Goal: Task Accomplishment & Management: Complete application form

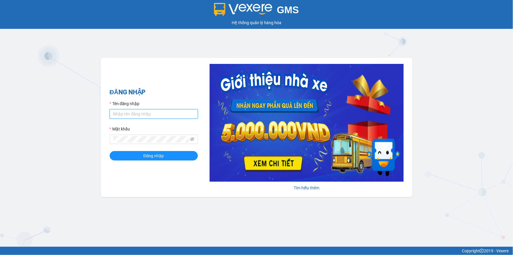
click at [156, 110] on input "Tên đăng nhập" at bounding box center [154, 113] width 88 height 9
type input "truong1bt.minhtam"
click at [110, 151] on button "Đăng nhập" at bounding box center [154, 155] width 88 height 9
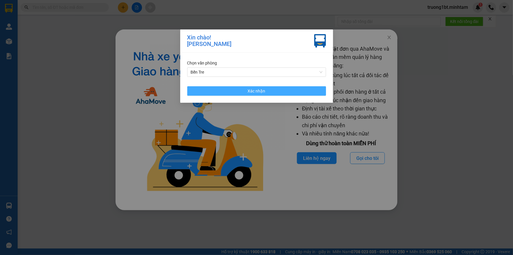
click at [267, 91] on button "Xác nhận" at bounding box center [256, 90] width 139 height 9
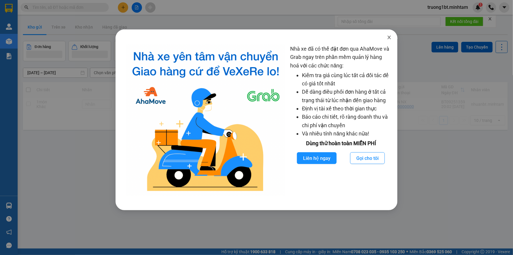
click at [389, 38] on icon "close" at bounding box center [389, 38] width 3 height 4
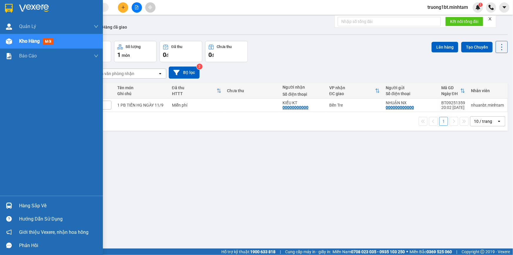
click at [11, 206] on img at bounding box center [9, 205] width 6 height 6
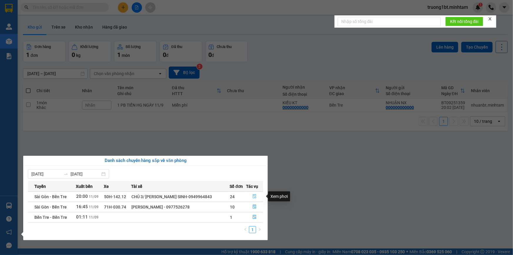
click at [255, 194] on icon "file-done" at bounding box center [255, 196] width 4 height 4
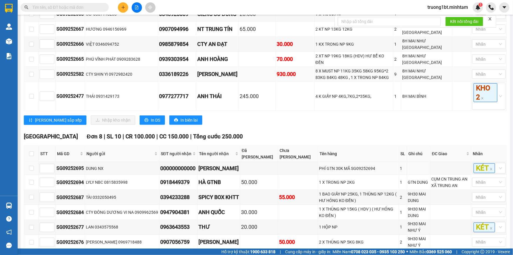
scroll to position [294, 0]
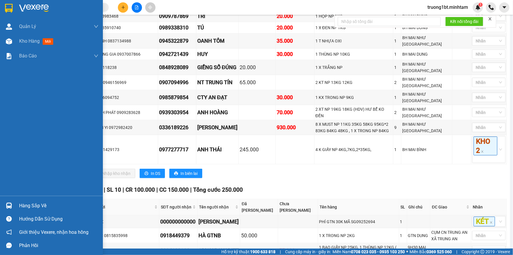
click at [27, 202] on div "Hàng sắp về" at bounding box center [58, 205] width 79 height 9
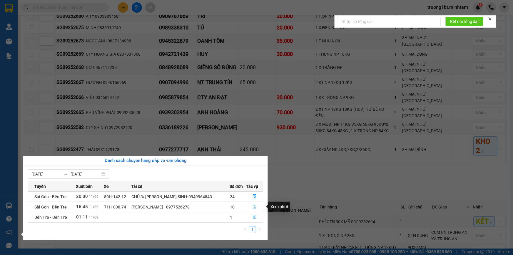
click at [255, 207] on icon "file-done" at bounding box center [255, 206] width 4 height 4
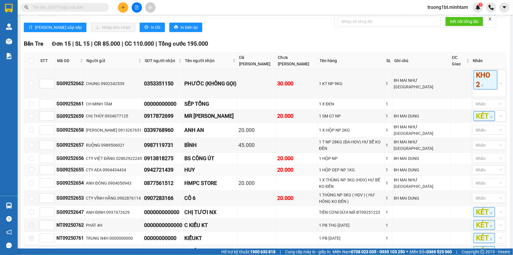
scroll to position [277, 0]
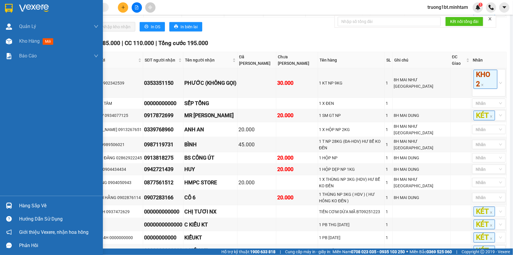
click at [11, 204] on img at bounding box center [9, 205] width 6 height 6
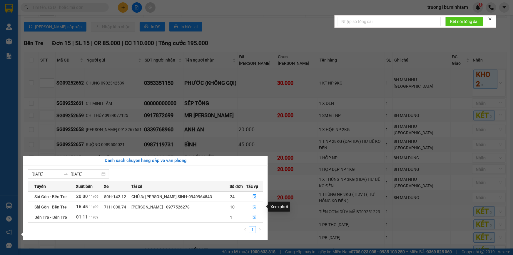
click at [253, 206] on icon "file-done" at bounding box center [255, 206] width 4 height 4
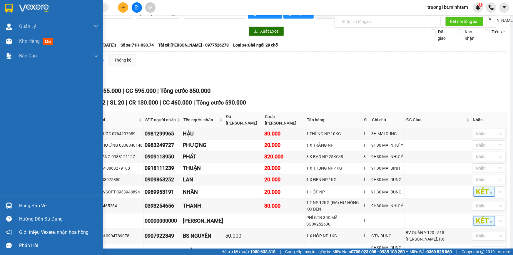
scroll to position [0, 0]
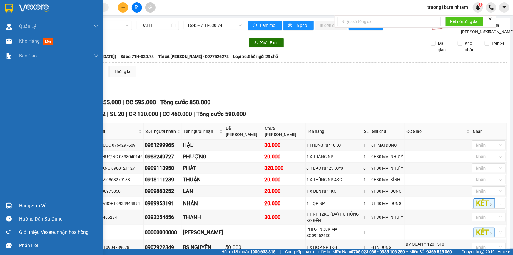
click at [23, 206] on div "Hàng sắp về" at bounding box center [58, 205] width 79 height 9
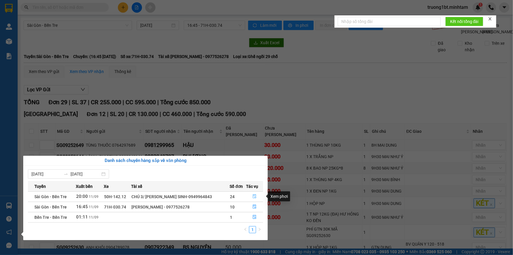
click at [254, 196] on icon "file-done" at bounding box center [255, 196] width 4 height 4
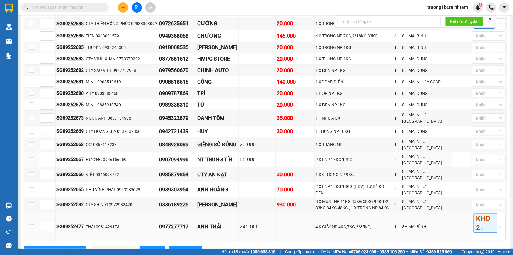
scroll to position [267, 0]
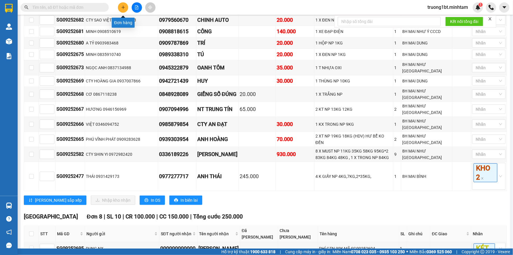
click at [125, 6] on icon "plus" at bounding box center [123, 7] width 4 height 4
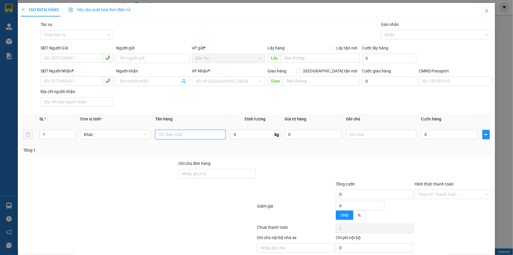
click at [172, 134] on input "text" at bounding box center [190, 134] width 70 height 9
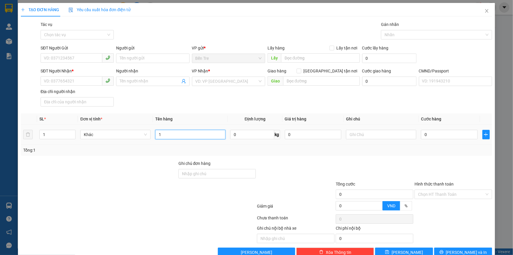
type input "1"
type input "0"
click at [168, 135] on input "1" at bounding box center [190, 134] width 70 height 9
type input "1 gb"
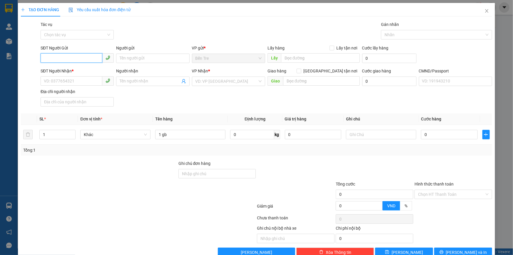
click at [77, 57] on input "SĐT Người Gửi" at bounding box center [72, 57] width 62 height 9
click at [69, 69] on div "0919842467 - DŨNG" at bounding box center [77, 70] width 66 height 6
type input "0919842467"
type input "DŨNG"
type input "0792875568"
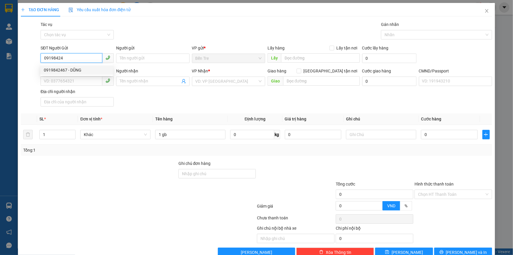
type input "QUYÊN"
type input "0919842467"
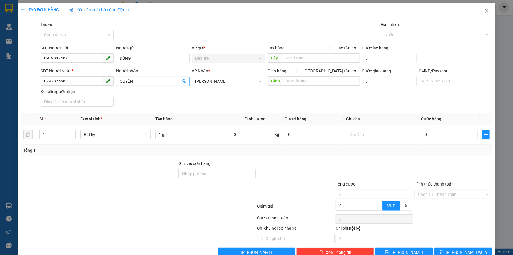
click at [184, 81] on icon "user-add" at bounding box center [184, 81] width 5 height 5
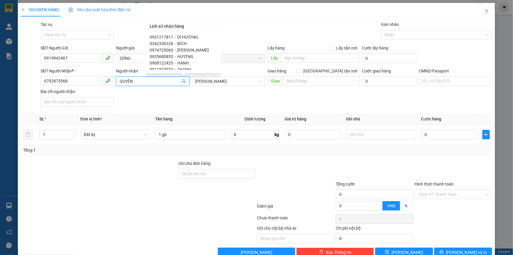
scroll to position [50, 0]
drag, startPoint x: 140, startPoint y: 79, endPoint x: 74, endPoint y: 85, distance: 67.1
click at [89, 85] on div "SĐT Người Nhận * 0792875568 Người nhận QUYÊN QUYÊN VP Nhận * [GEOGRAPHIC_DATA] …" at bounding box center [266, 88] width 454 height 41
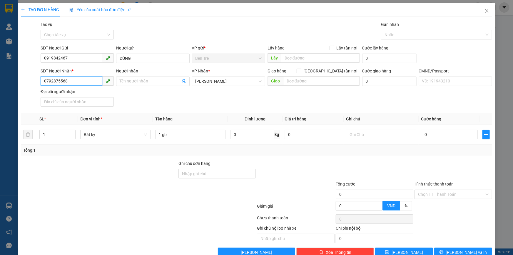
drag, startPoint x: 69, startPoint y: 83, endPoint x: 0, endPoint y: 84, distance: 68.9
click at [8, 83] on div "TẠO ĐƠN HÀNG Yêu cầu xuất hóa đơn điện tử Transit Pickup Surcharge Ids Transit …" at bounding box center [256, 127] width 513 height 255
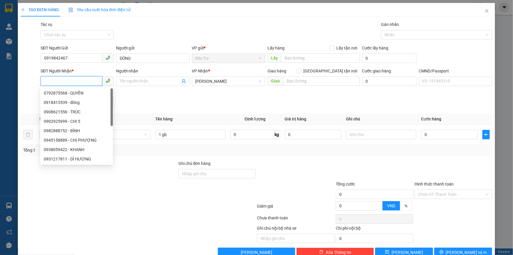
click at [53, 81] on input "SĐT Người Nhận *" at bounding box center [72, 80] width 62 height 9
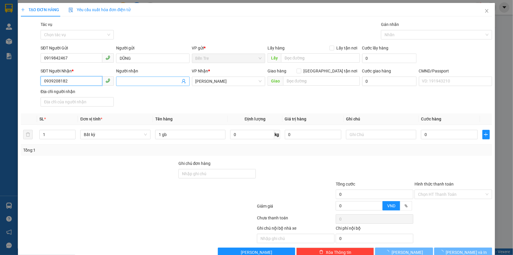
type input "0939208182"
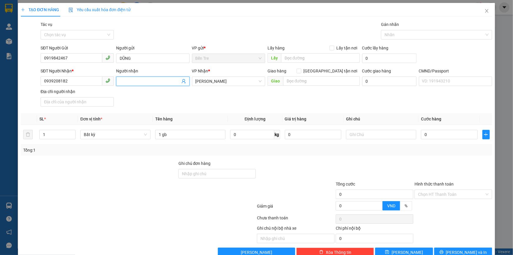
click at [125, 81] on input "Người nhận" at bounding box center [150, 81] width 60 height 6
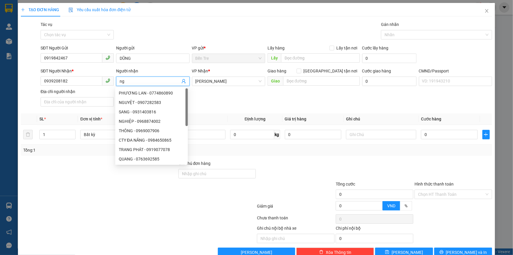
type input "n"
type input "CÔ NGUYỆT"
click at [151, 31] on div "Gói vận chuyển * Tiêu chuẩn Tác vụ Chọn tác vụ Gán nhãn Nhãn" at bounding box center [266, 31] width 454 height 21
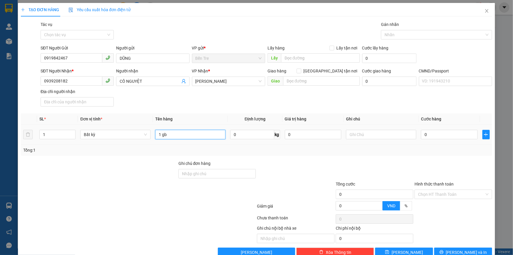
click at [207, 136] on input "1 gb" at bounding box center [190, 134] width 70 height 9
type input "1 GB NP 9KG (ĐA)"
click at [307, 134] on input "0" at bounding box center [313, 134] width 57 height 9
type input "500.000"
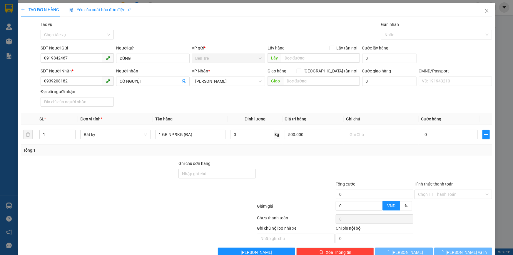
drag, startPoint x: 299, startPoint y: 152, endPoint x: 356, endPoint y: 132, distance: 60.4
click at [300, 151] on div "Tổng: 1" at bounding box center [256, 150] width 467 height 6
click at [356, 129] on td at bounding box center [381, 135] width 75 height 20
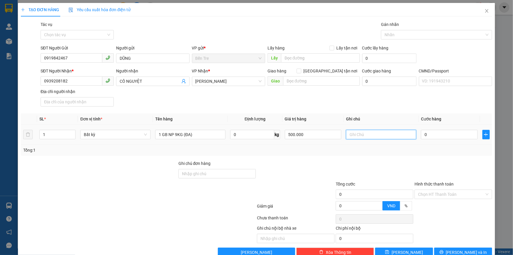
click at [356, 135] on input "text" at bounding box center [381, 134] width 70 height 9
type input "9H TRƯỜNG"
click at [432, 138] on input "0" at bounding box center [449, 134] width 57 height 9
type input "2"
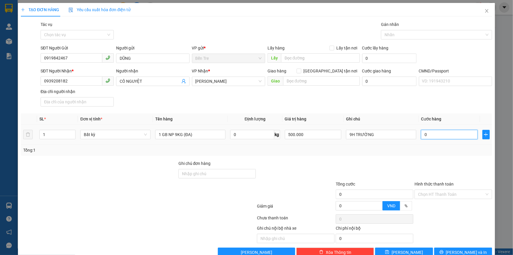
type input "2"
type input "25"
type input "25.000"
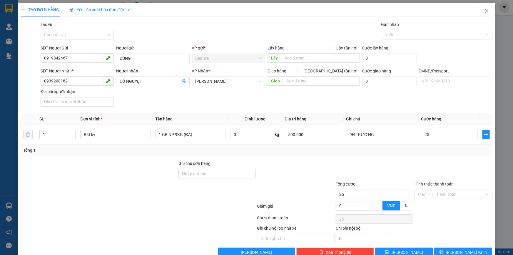
type input "25.000"
click at [361, 166] on div at bounding box center [374, 170] width 79 height 21
click at [50, 80] on input "0939208182" at bounding box center [72, 80] width 62 height 9
click at [56, 81] on input "0939208182" at bounding box center [72, 80] width 62 height 9
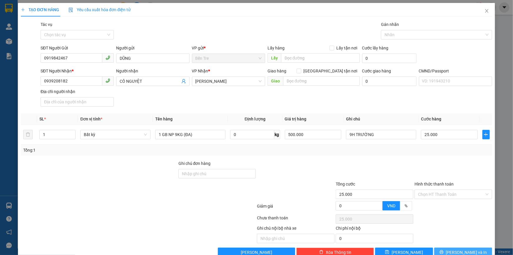
click at [465, 251] on span "[PERSON_NAME] và In" at bounding box center [466, 252] width 41 height 6
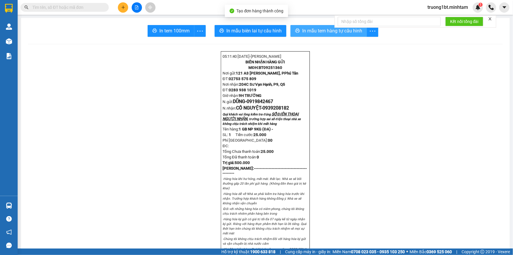
click at [316, 32] on span "In mẫu tem hàng tự cấu hình" at bounding box center [332, 30] width 60 height 7
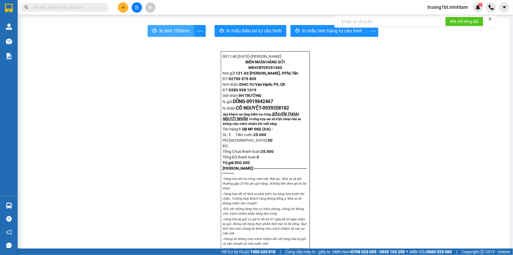
click at [155, 33] on icon "printer" at bounding box center [154, 30] width 5 height 5
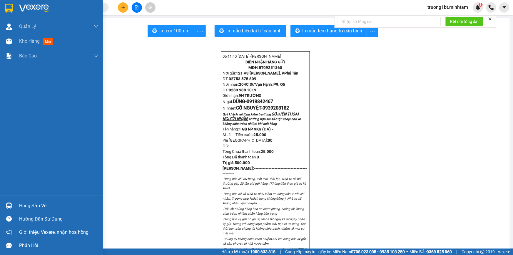
click at [15, 11] on div at bounding box center [51, 9] width 103 height 19
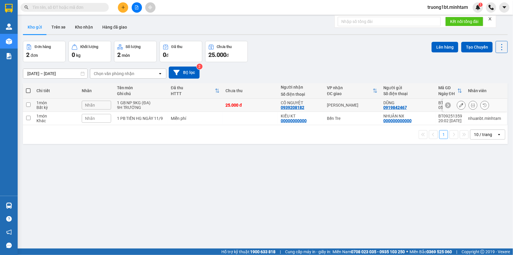
click at [29, 104] on input "checkbox" at bounding box center [28, 104] width 4 height 4
checkbox input "true"
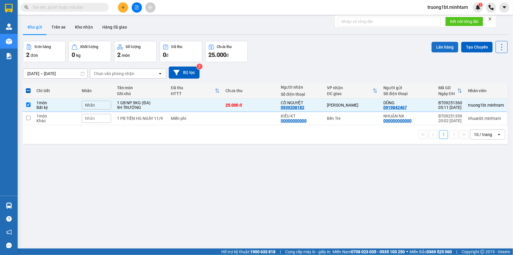
click at [435, 48] on button "Lên hàng" at bounding box center [445, 47] width 27 height 11
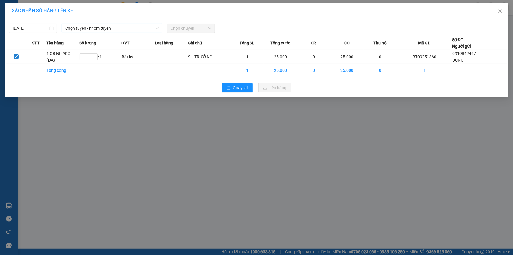
click at [125, 27] on span "Chọn tuyến - nhóm tuyến" at bounding box center [112, 28] width 94 height 9
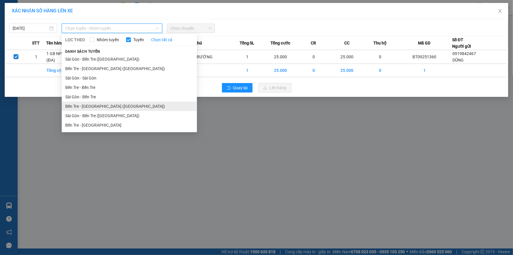
click at [121, 107] on li "Bến Tre - [GEOGRAPHIC_DATA] ([GEOGRAPHIC_DATA])" at bounding box center [129, 106] width 135 height 9
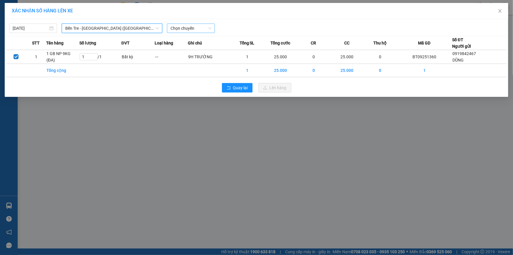
click at [203, 25] on span "Chọn chuyến" at bounding box center [191, 28] width 41 height 9
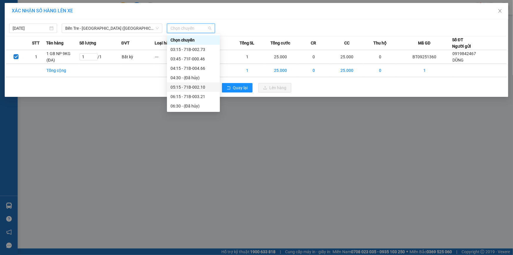
click at [190, 86] on div "05:15 - 71B-002.10" at bounding box center [194, 87] width 46 height 6
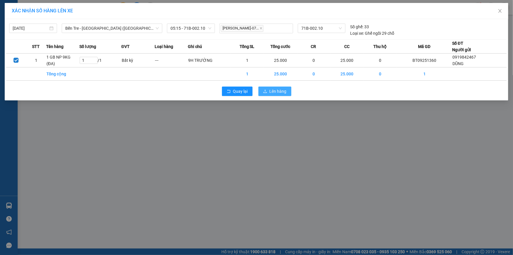
click at [286, 92] on span "Lên hàng" at bounding box center [278, 91] width 17 height 6
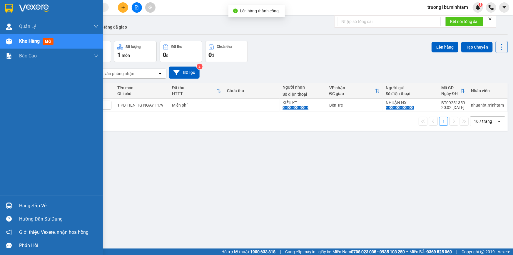
click at [15, 7] on div at bounding box center [51, 9] width 103 height 19
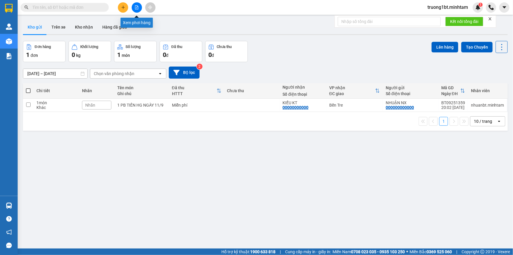
click at [134, 9] on button at bounding box center [137, 7] width 10 height 10
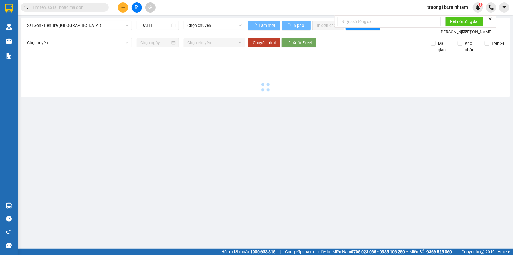
type input "[DATE]"
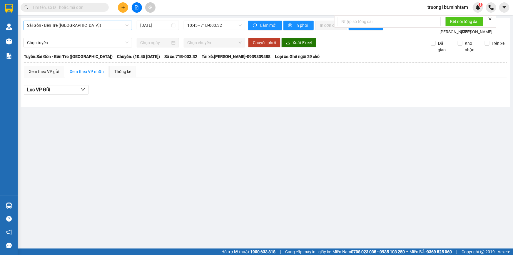
click at [109, 27] on span "Sài Gòn - Bến Tre ([GEOGRAPHIC_DATA])" at bounding box center [78, 25] width 102 height 9
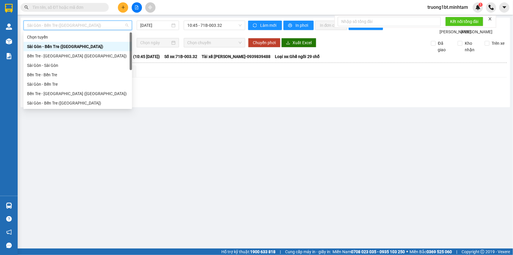
scroll to position [9, 0]
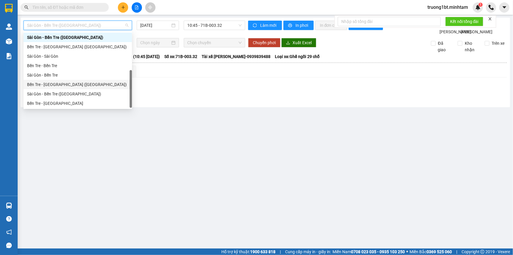
click at [79, 84] on div "Bến Tre - [GEOGRAPHIC_DATA] ([GEOGRAPHIC_DATA])" at bounding box center [78, 84] width 102 height 6
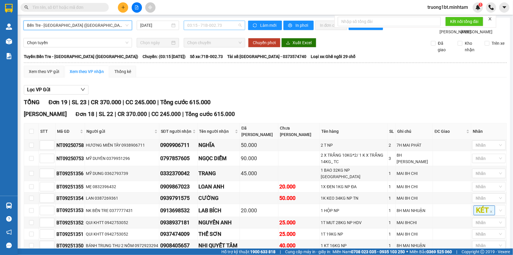
click at [234, 29] on span "03:15 - 71B-002.73" at bounding box center [214, 25] width 54 height 9
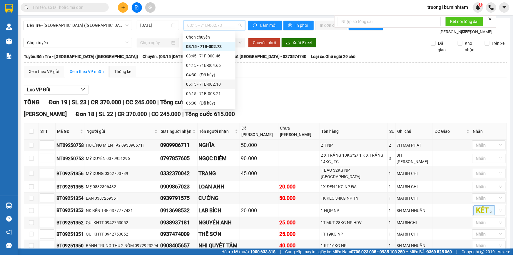
click at [209, 83] on div "05:15 - 71B-002.10" at bounding box center [209, 84] width 46 height 6
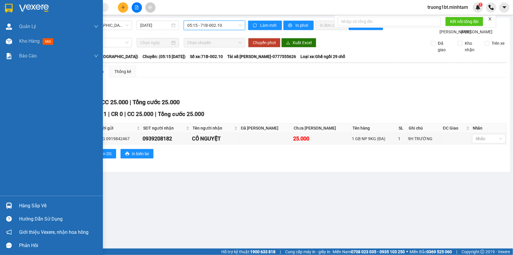
click at [29, 201] on div "Hàng sắp về" at bounding box center [58, 205] width 79 height 9
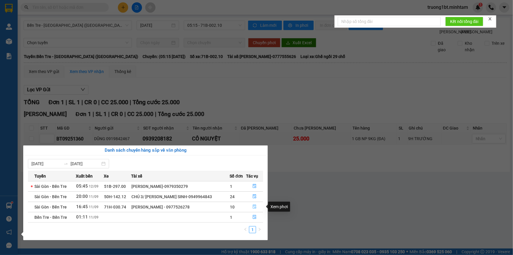
click at [256, 206] on icon "file-done" at bounding box center [255, 206] width 4 height 4
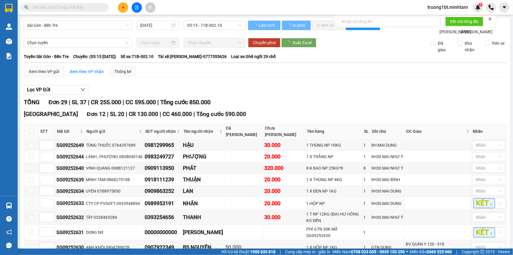
type input "[DATE]"
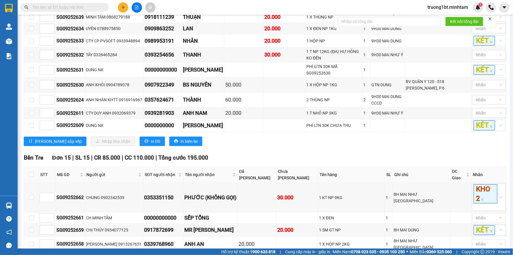
scroll to position [214, 0]
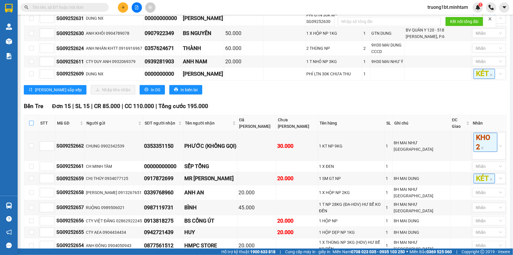
click at [32, 125] on input "checkbox" at bounding box center [31, 123] width 5 height 5
checkbox input "true"
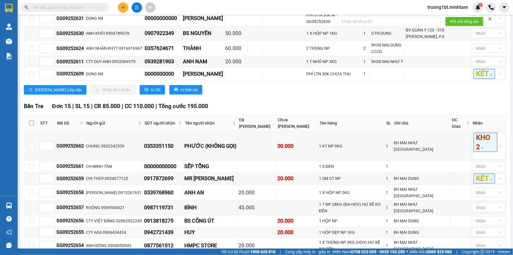
checkbox input "true"
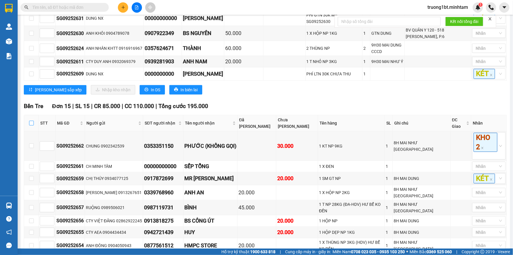
checkbox input "true"
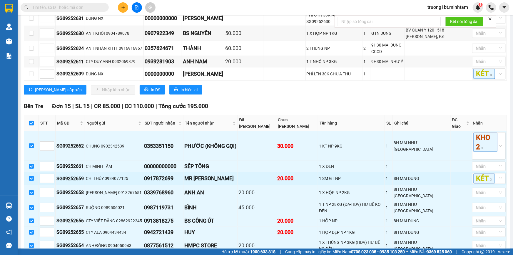
scroll to position [267, 0]
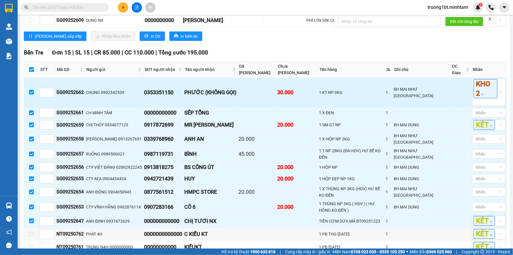
click at [29, 94] on input "checkbox" at bounding box center [31, 92] width 5 height 5
checkbox input "false"
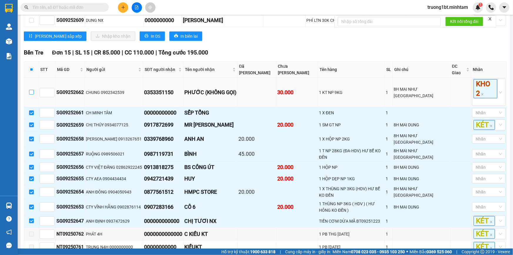
click at [30, 94] on input "checkbox" at bounding box center [31, 92] width 5 height 5
checkbox input "true"
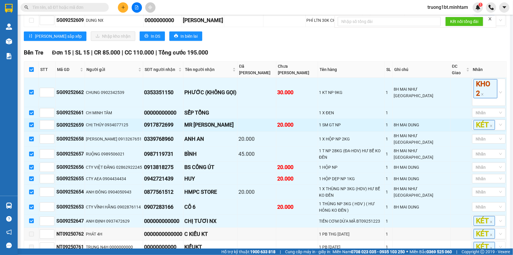
click at [31, 127] on input "checkbox" at bounding box center [31, 124] width 5 height 5
checkbox input "false"
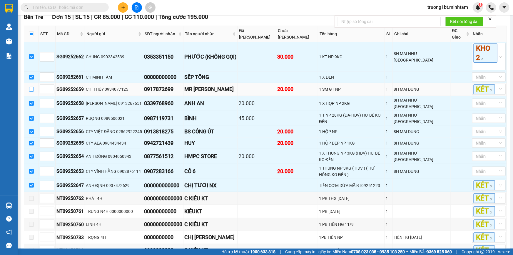
scroll to position [321, 0]
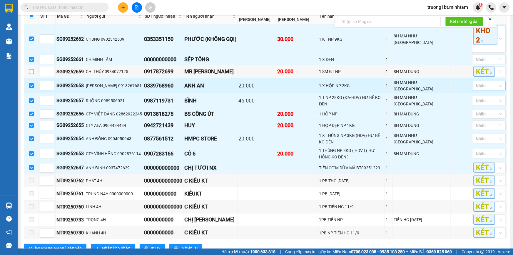
click at [481, 87] on div at bounding box center [486, 85] width 25 height 7
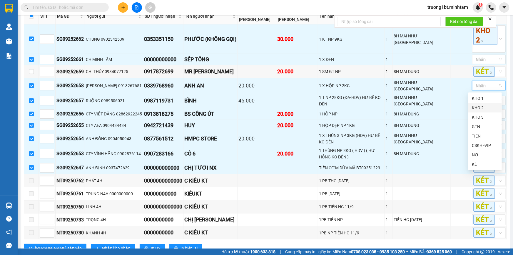
click at [476, 106] on div "KHO 2" at bounding box center [485, 107] width 26 height 6
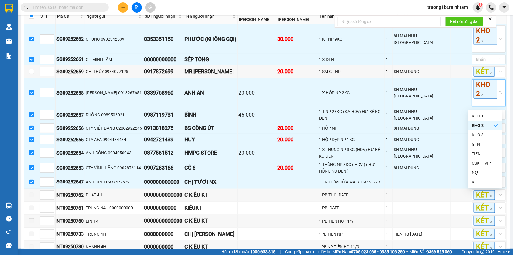
click at [506, 106] on div "[GEOGRAPHIC_DATA] - Bến Tre [DATE] 16:45 - 71H-030.74 Làm mới In phơi In đơn ch…" at bounding box center [266, 40] width 490 height 687
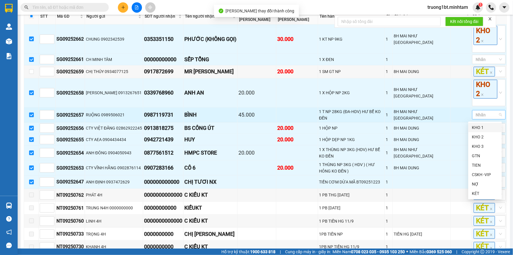
click at [484, 115] on div at bounding box center [486, 114] width 25 height 7
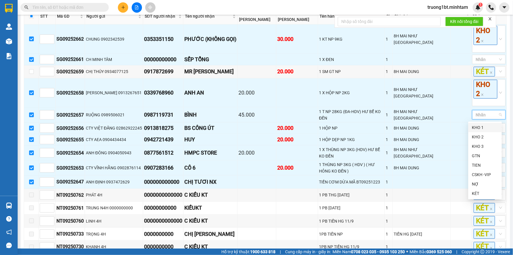
click at [483, 126] on div "KHO 1" at bounding box center [485, 127] width 26 height 6
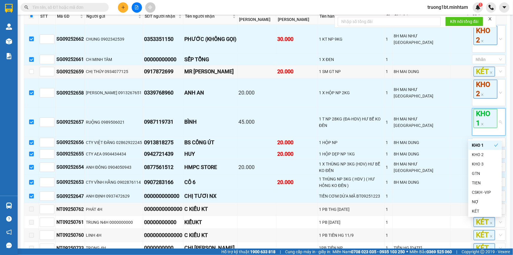
click at [503, 127] on div "[GEOGRAPHIC_DATA] - Bến Tre [DATE] 16:45 - 71H-030.74 Làm mới In phơi In đơn ch…" at bounding box center [266, 47] width 490 height 701
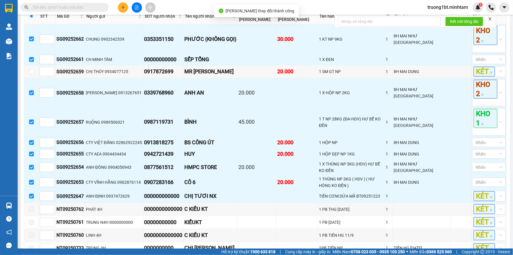
scroll to position [347, 0]
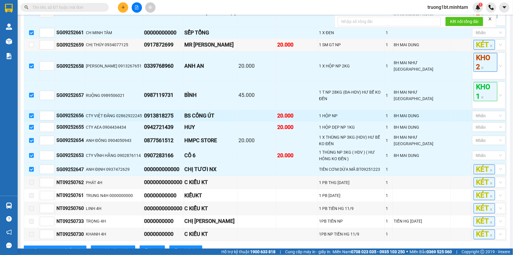
drag, startPoint x: 32, startPoint y: 119, endPoint x: 91, endPoint y: 127, distance: 59.7
click at [31, 118] on input "checkbox" at bounding box center [31, 115] width 5 height 5
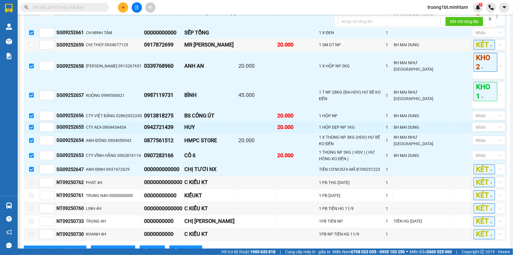
checkbox input "false"
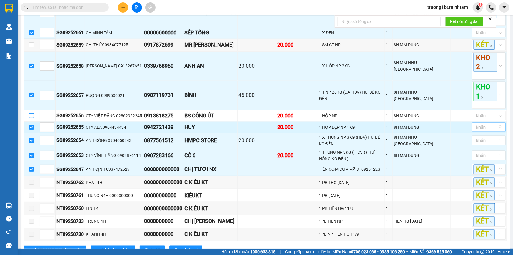
click at [492, 130] on div at bounding box center [486, 127] width 25 height 7
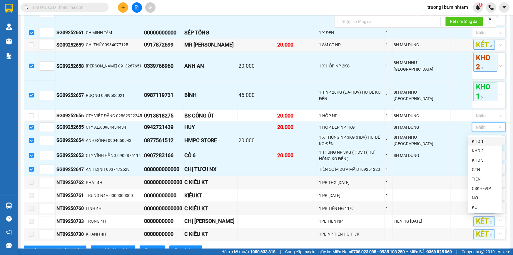
click at [488, 140] on div "KHO 1" at bounding box center [485, 141] width 26 height 6
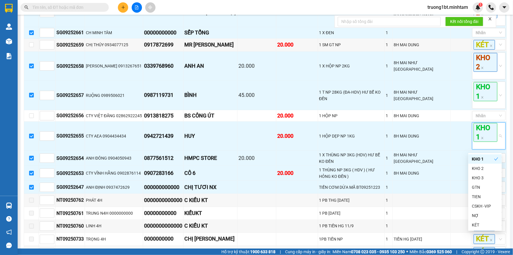
click at [505, 136] on div "[GEOGRAPHIC_DATA] - Bến Tre [DATE] 16:45 - 71H-030.74 Làm mới In phơi In đơn ch…" at bounding box center [266, 29] width 490 height 719
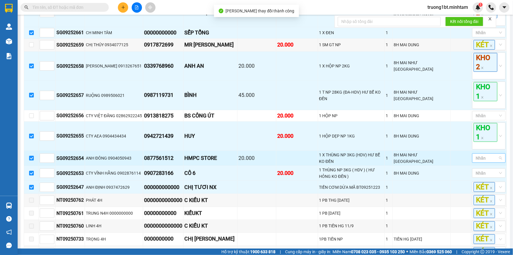
click at [481, 158] on div at bounding box center [486, 157] width 25 height 7
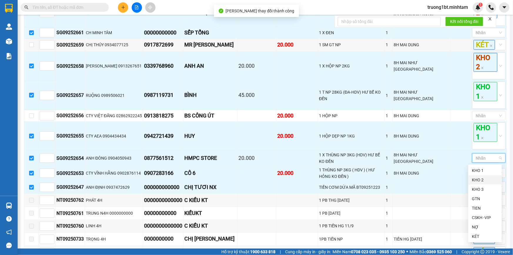
click at [479, 177] on div "KHO 2" at bounding box center [485, 180] width 26 height 6
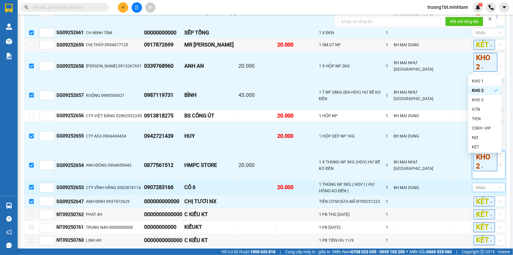
click at [505, 171] on div "[GEOGRAPHIC_DATA] - Bến Tre [DATE] 16:45 - 71H-030.74 Làm mới In phơi In đơn ch…" at bounding box center [266, 36] width 490 height 733
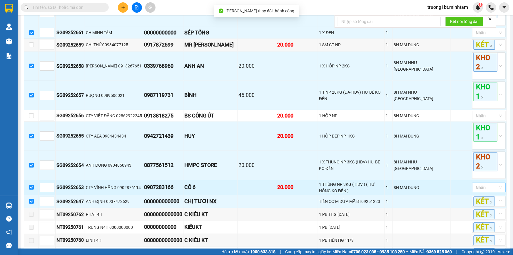
click at [490, 190] on div at bounding box center [486, 187] width 25 height 7
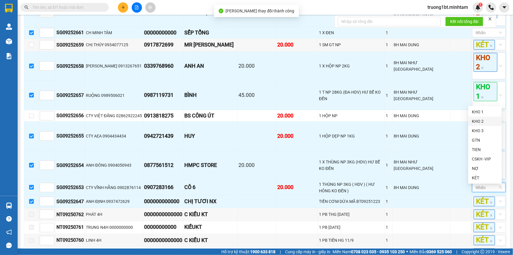
click at [485, 122] on div "KHO 2" at bounding box center [485, 121] width 26 height 6
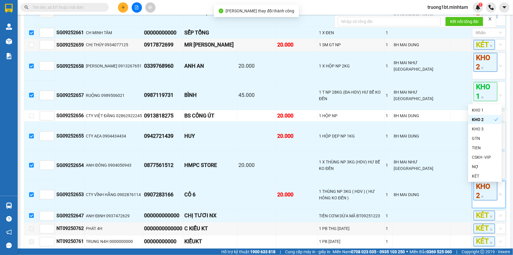
click at [506, 121] on div "[GEOGRAPHIC_DATA] - Bến Tre [DATE] 16:45 - 71H-030.74 Làm mới In phơi In đơn ch…" at bounding box center [266, 43] width 490 height 747
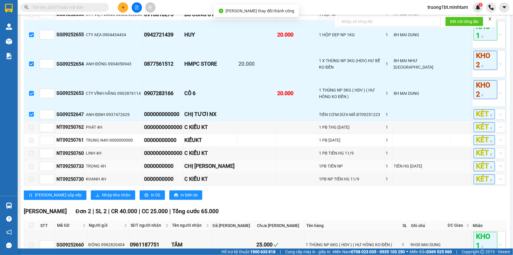
scroll to position [455, 0]
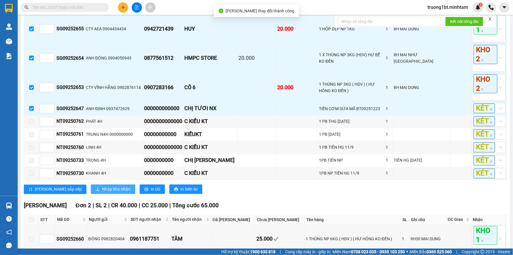
click at [102, 192] on span "Nhập kho nhận" at bounding box center [116, 189] width 29 height 6
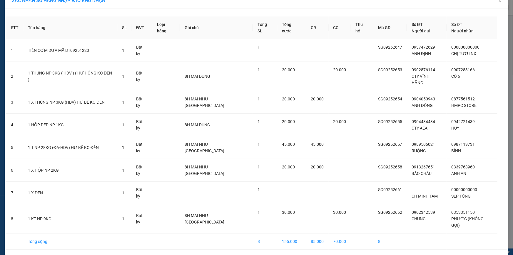
scroll to position [18, 0]
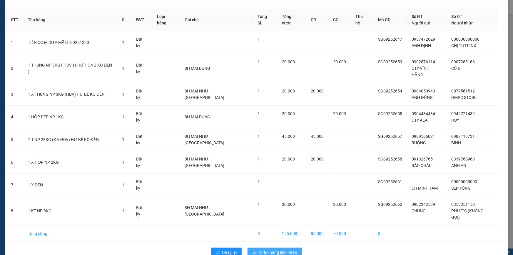
click at [267, 249] on span "Nhập hàng kho nhận" at bounding box center [278, 252] width 39 height 6
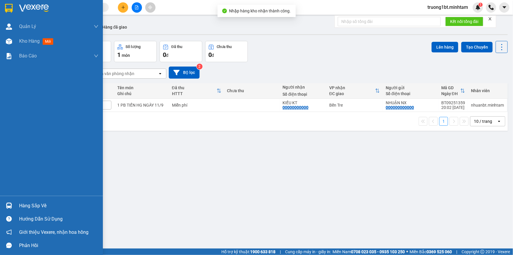
click at [5, 206] on div at bounding box center [9, 205] width 10 height 10
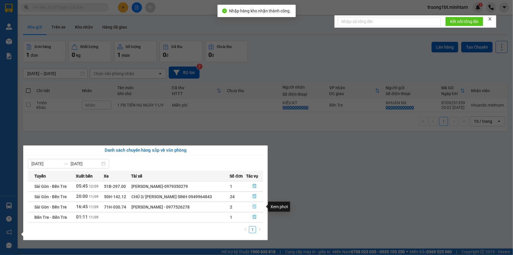
click at [253, 207] on icon "file-done" at bounding box center [255, 206] width 4 height 4
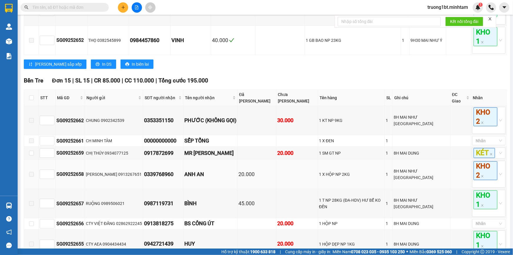
scroll to position [347, 0]
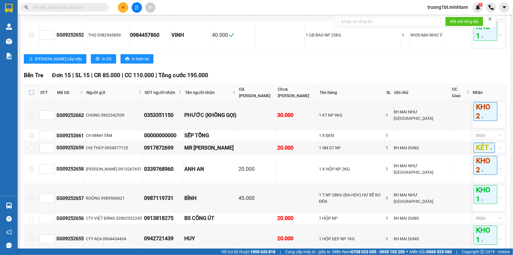
click at [31, 95] on input "checkbox" at bounding box center [31, 92] width 5 height 5
checkbox input "true"
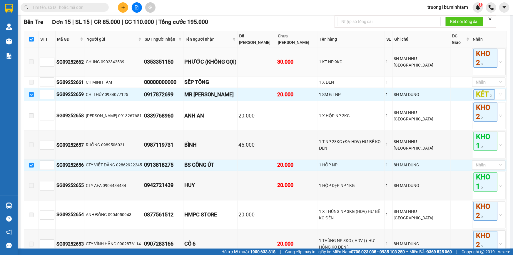
scroll to position [401, 0]
click at [106, 126] on td "[PERSON_NAME] 0913267651" at bounding box center [114, 115] width 58 height 29
click at [31, 41] on input "checkbox" at bounding box center [31, 38] width 5 height 5
checkbox input "false"
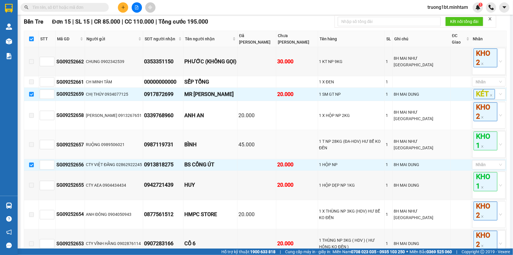
checkbox input "false"
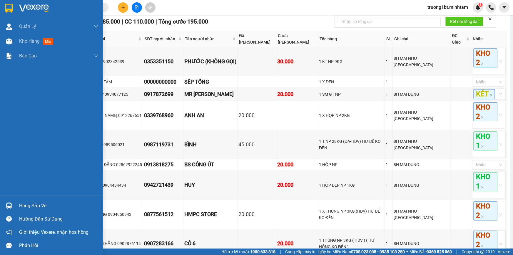
click at [9, 202] on div at bounding box center [9, 205] width 10 height 10
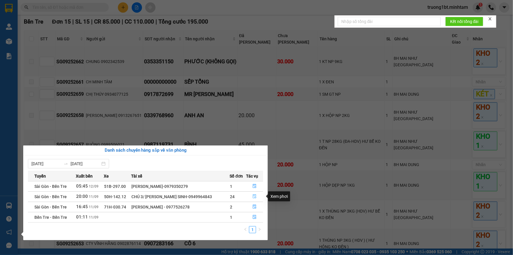
click at [256, 196] on icon "file-done" at bounding box center [255, 196] width 4 height 4
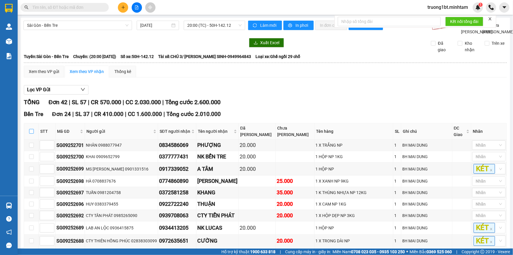
click at [31, 134] on input "checkbox" at bounding box center [31, 131] width 5 height 5
checkbox input "true"
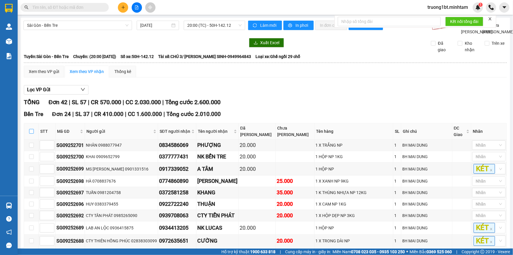
checkbox input "true"
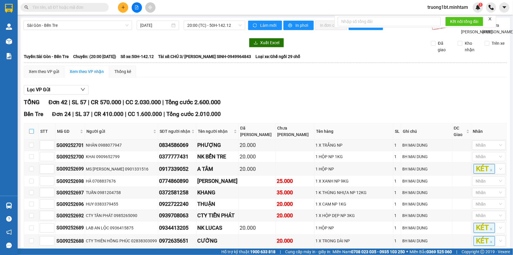
checkbox input "true"
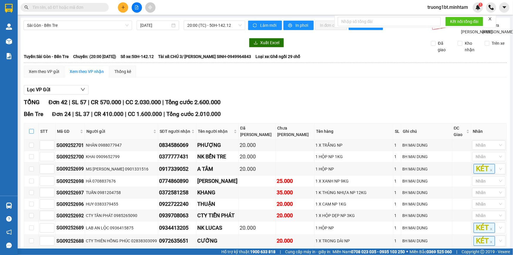
checkbox input "true"
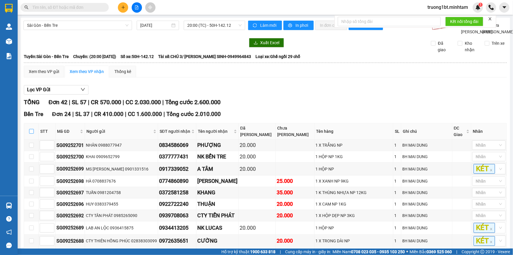
checkbox input "true"
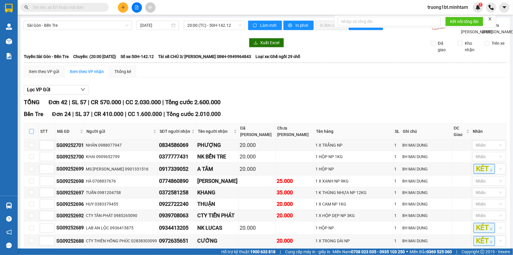
checkbox input "true"
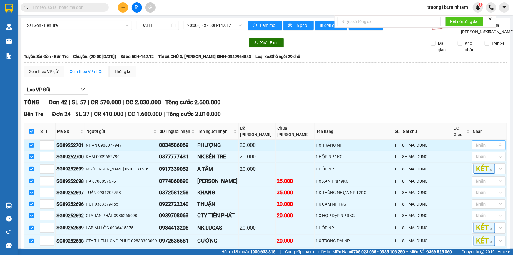
click at [485, 149] on div at bounding box center [486, 145] width 25 height 7
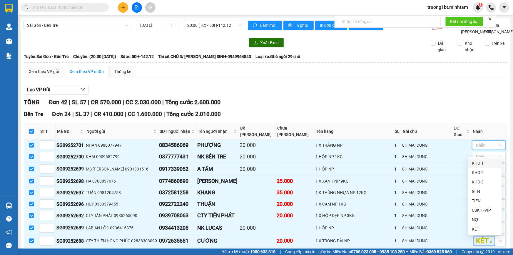
drag, startPoint x: 483, startPoint y: 163, endPoint x: 427, endPoint y: 111, distance: 76.2
click at [483, 163] on div "KHO 1" at bounding box center [485, 163] width 26 height 6
click at [427, 107] on div "TỔNG Đơn 42 | SL 57 | CR 570.000 | CC 2.030.000 | Tổng cước 2.600.000" at bounding box center [265, 102] width 483 height 9
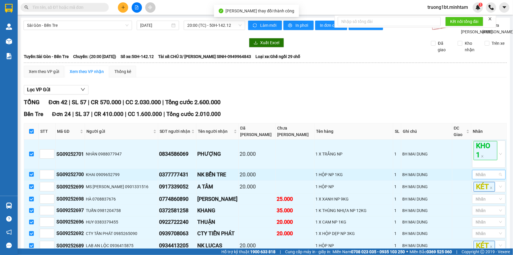
click at [477, 178] on div at bounding box center [486, 174] width 25 height 7
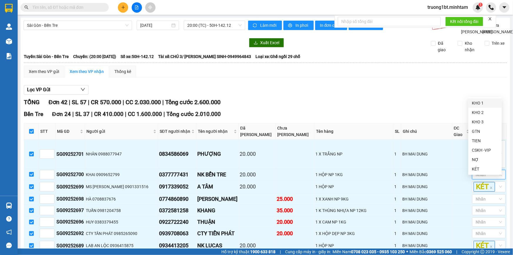
click at [479, 103] on div "KHO 1" at bounding box center [485, 103] width 26 height 6
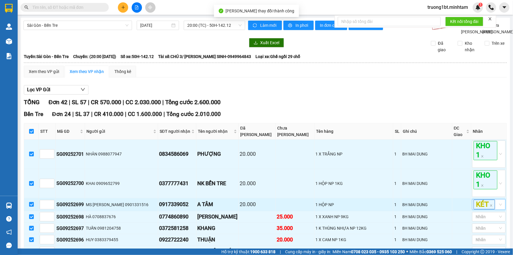
click at [498, 210] on div "KÉT" at bounding box center [490, 204] width 34 height 11
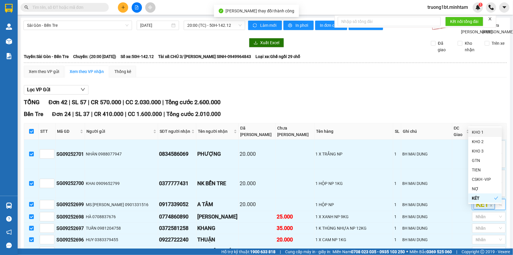
click at [480, 132] on div "KHO 1" at bounding box center [485, 132] width 26 height 6
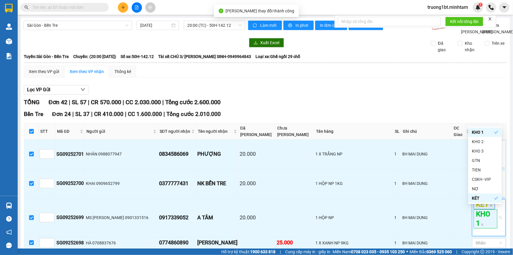
click at [430, 107] on div "TỔNG Đơn 42 | SL 57 | CR 570.000 | CC 2.030.000 | Tổng cước 2.600.000" at bounding box center [265, 102] width 483 height 9
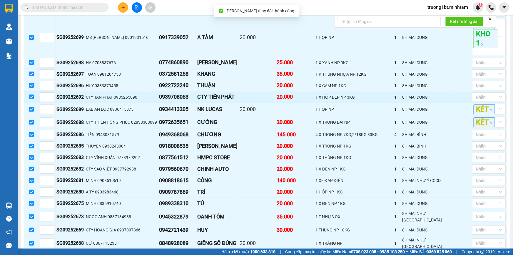
scroll to position [160, 0]
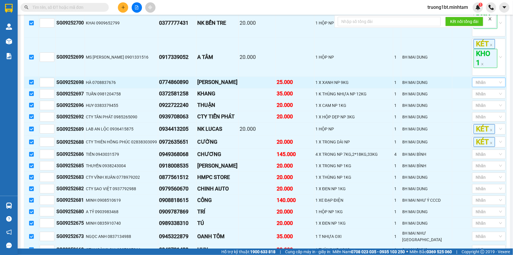
click at [491, 86] on div at bounding box center [486, 82] width 25 height 7
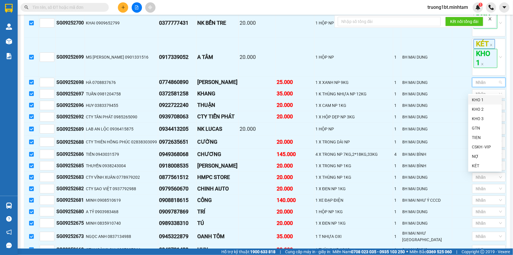
click at [490, 101] on div "KHO 1" at bounding box center [485, 100] width 26 height 6
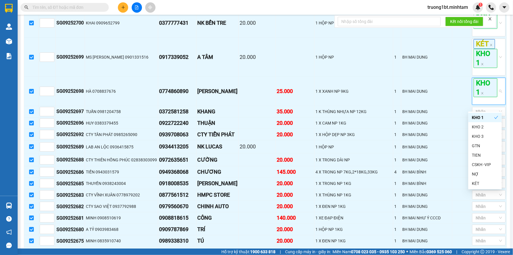
click at [506, 100] on main "[GEOGRAPHIC_DATA] - Bến Tre [DATE] 20:00 (TC) - 50H-142.12 Làm mới In phơi In đ…" at bounding box center [256, 124] width 513 height 248
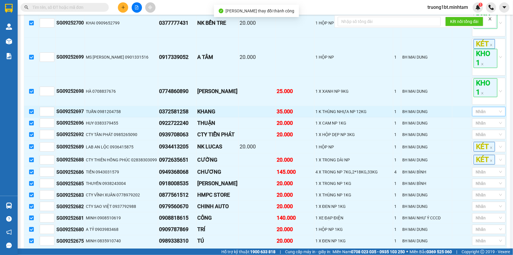
click at [491, 115] on div at bounding box center [486, 111] width 25 height 7
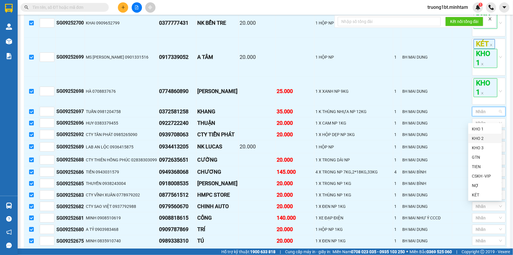
click at [489, 137] on div "KHO 2" at bounding box center [485, 138] width 26 height 6
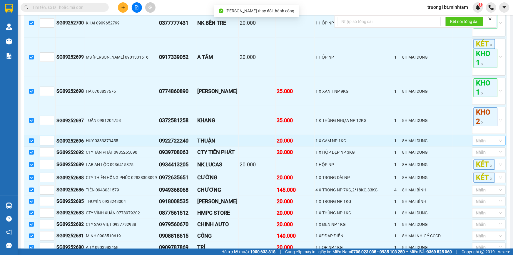
click at [487, 144] on div at bounding box center [486, 140] width 25 height 7
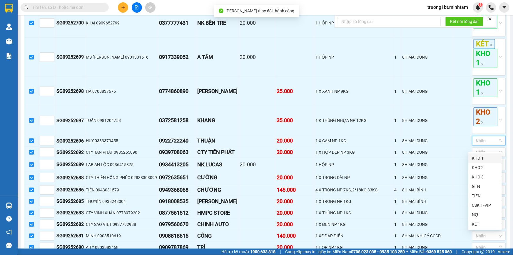
click at [485, 157] on div "KHO 1" at bounding box center [485, 158] width 26 height 6
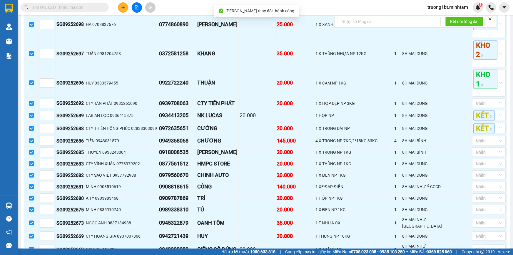
scroll to position [241, 0]
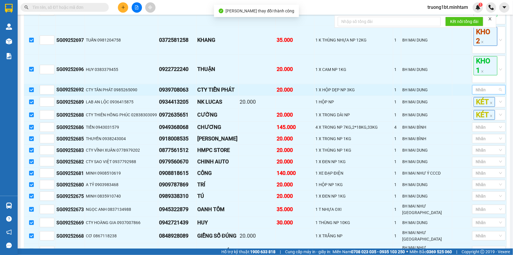
click at [487, 93] on div at bounding box center [486, 89] width 25 height 7
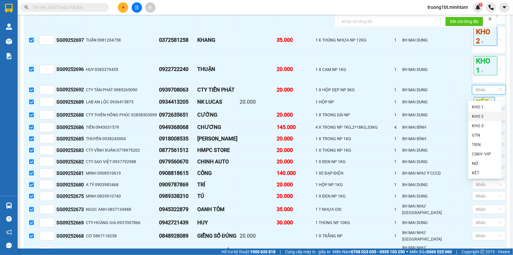
click at [488, 118] on div "KHO 2" at bounding box center [485, 116] width 26 height 6
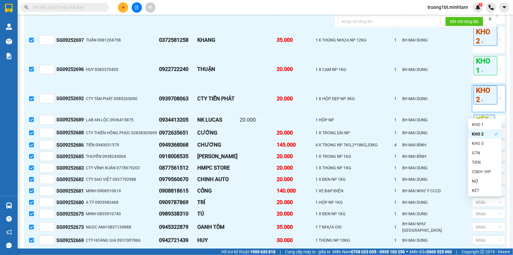
click at [504, 115] on div "[GEOGRAPHIC_DATA] - Bến Tre [DATE] 20:00 (TC) - 50H-142.12 Làm mới In phơi In đ…" at bounding box center [266, 246] width 490 height 938
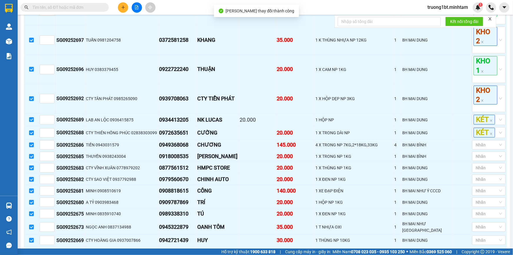
scroll to position [267, 0]
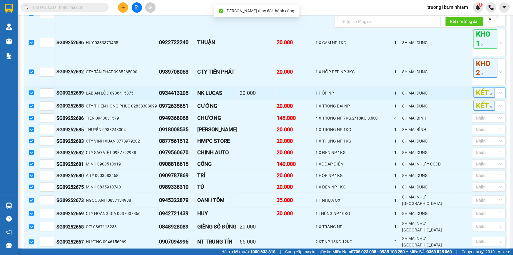
click at [498, 98] on div "KÉT" at bounding box center [490, 92] width 34 height 11
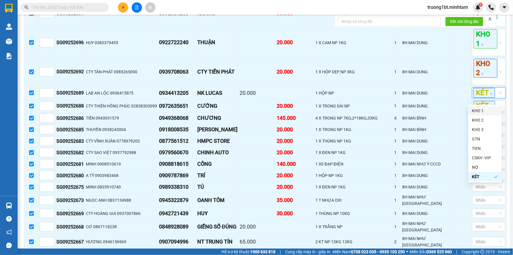
click at [496, 109] on div "KHO 1" at bounding box center [485, 110] width 26 height 6
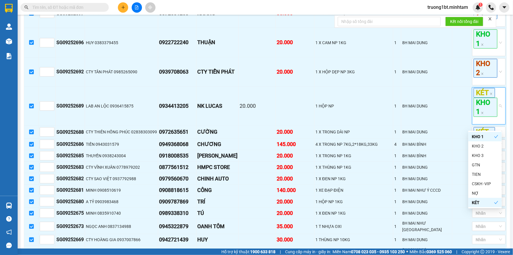
click at [505, 107] on div "[GEOGRAPHIC_DATA] - Bến Tre [DATE] 20:00 (TC) - 50H-142.12 Làm mới In phơi In đ…" at bounding box center [266, 232] width 490 height 964
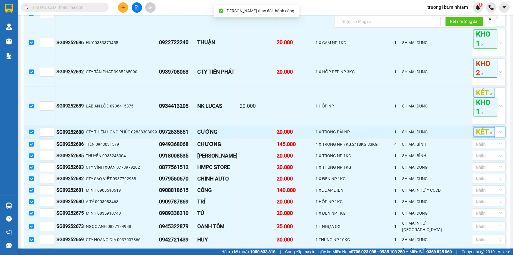
click at [498, 133] on div "KÉT" at bounding box center [490, 132] width 34 height 11
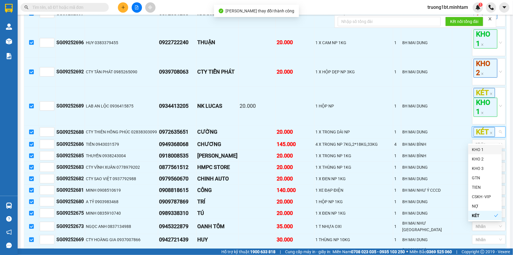
click at [489, 152] on div "KHO 1" at bounding box center [485, 149] width 26 height 6
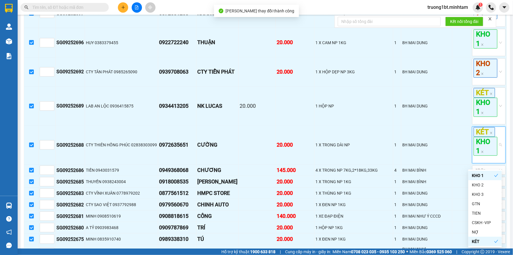
click at [506, 150] on div "[GEOGRAPHIC_DATA] - Bến Tre [DATE] 20:00 (TC) - 50H-142.12 Làm mới In phơi In đ…" at bounding box center [266, 245] width 490 height 990
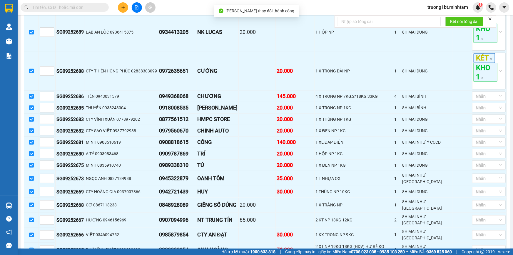
scroll to position [374, 0]
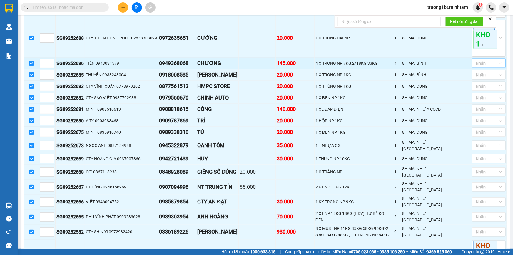
click at [483, 67] on div at bounding box center [486, 63] width 25 height 7
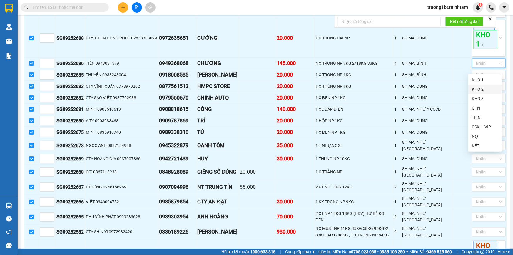
click at [483, 89] on div "KHO 2" at bounding box center [485, 89] width 26 height 6
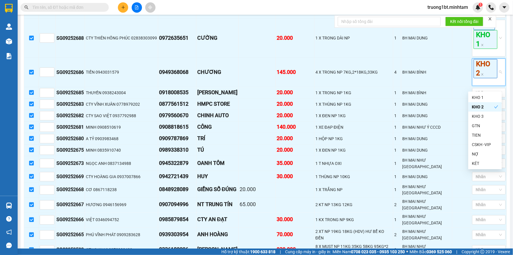
click at [506, 88] on div "[GEOGRAPHIC_DATA] - Bến Tre [DATE] 20:00 (TC) - 50H-142.12 Làm mới In phơi In đ…" at bounding box center [266, 147] width 490 height 1008
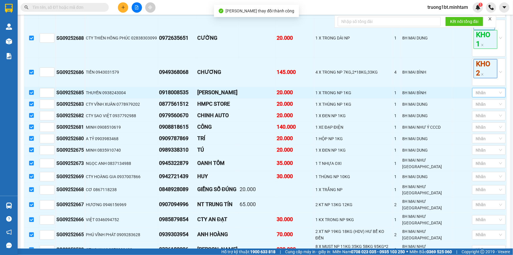
click at [497, 97] on div "Nhãn" at bounding box center [490, 92] width 34 height 9
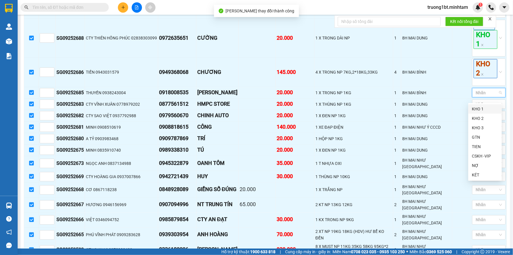
click at [492, 109] on div "KHO 1" at bounding box center [485, 109] width 26 height 6
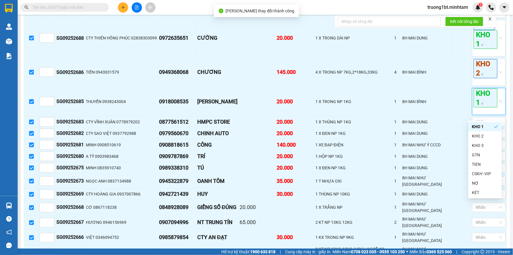
click at [506, 106] on div "[GEOGRAPHIC_DATA] - Bến Tre [DATE] 20:00 (TC) - 50H-142.12 Làm mới In phơi In đ…" at bounding box center [266, 155] width 490 height 1025
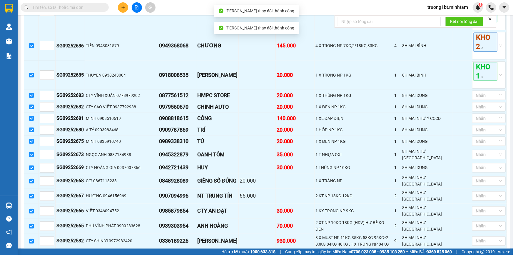
scroll to position [401, 0]
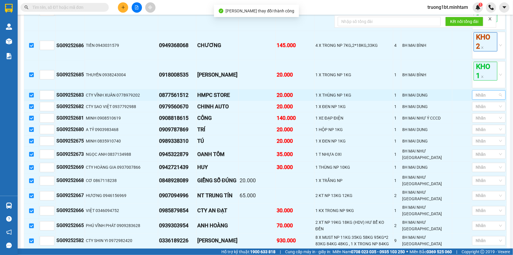
click at [493, 98] on div at bounding box center [486, 95] width 25 height 7
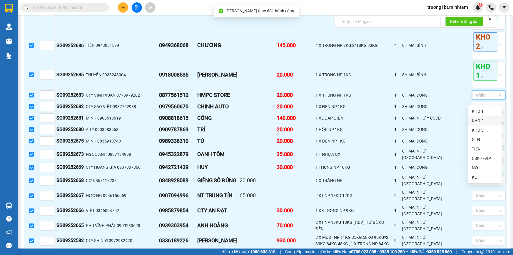
click at [489, 119] on div "KHO 2" at bounding box center [485, 120] width 26 height 6
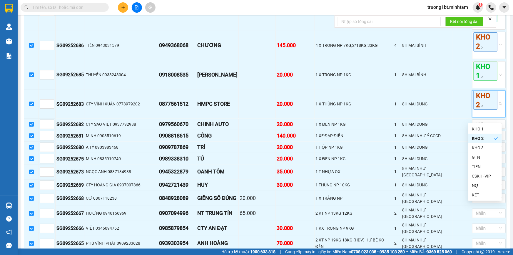
click at [506, 118] on div "[GEOGRAPHIC_DATA] - Bến Tre [DATE] 20:00 (TC) - 50H-142.12 Làm mới In phơi In đ…" at bounding box center [266, 138] width 490 height 1043
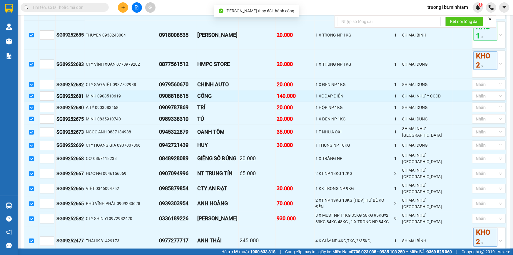
scroll to position [455, 0]
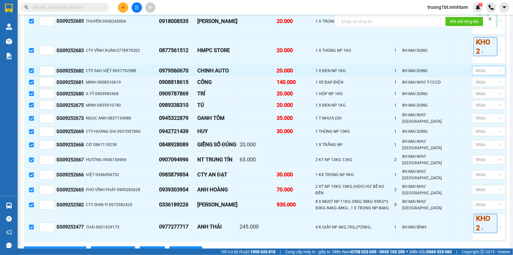
click at [490, 74] on div at bounding box center [486, 70] width 25 height 7
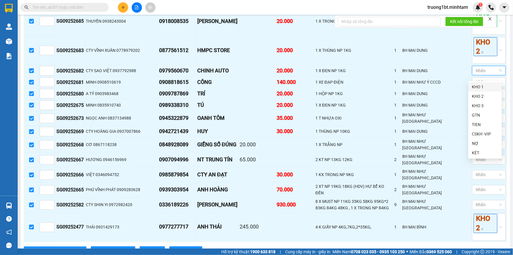
click at [484, 89] on div "KHO 1" at bounding box center [485, 87] width 26 height 6
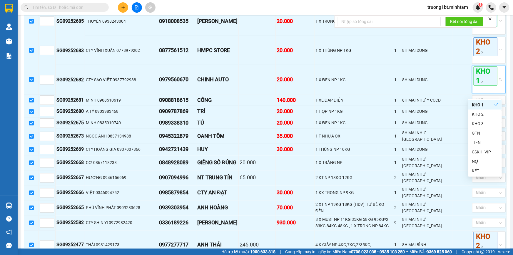
click at [509, 87] on main "[GEOGRAPHIC_DATA] - Bến Tre [DATE] 20:00 (TC) - 50H-142.12 Làm mới In phơi In đ…" at bounding box center [256, 124] width 513 height 248
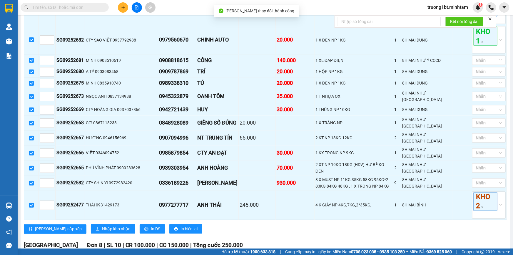
scroll to position [508, 0]
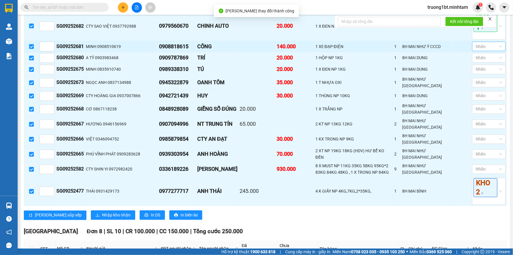
click at [483, 50] on div at bounding box center [486, 46] width 25 height 7
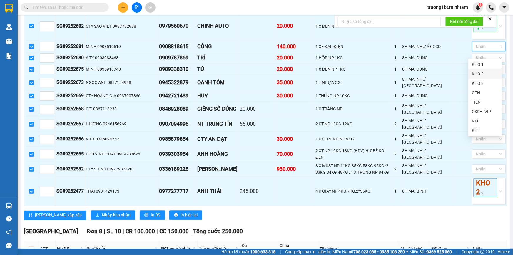
click at [479, 72] on div "KHO 2" at bounding box center [485, 74] width 26 height 6
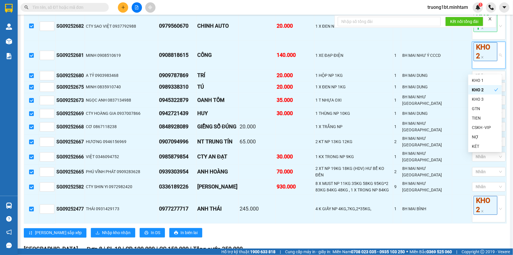
click at [505, 77] on div "[GEOGRAPHIC_DATA] - Bến Tre [DATE] 20:00 (TC) - 50H-142.12 Làm mới In phơi In đ…" at bounding box center [266, 49] width 490 height 1079
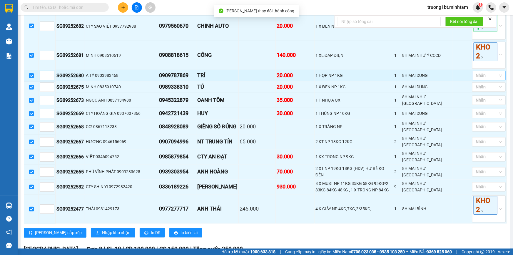
click at [484, 79] on div at bounding box center [486, 75] width 25 height 7
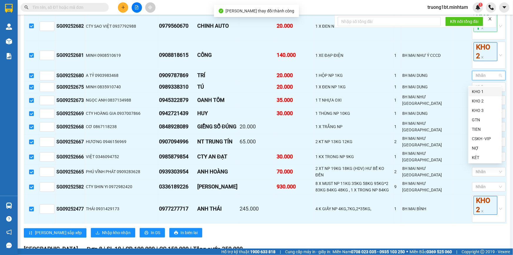
click at [483, 90] on div "KHO 1" at bounding box center [485, 91] width 26 height 6
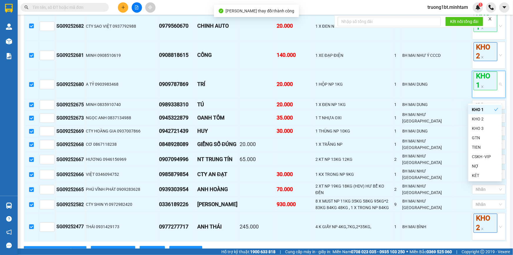
click at [507, 89] on main "[GEOGRAPHIC_DATA] - Bến Tre [DATE] 20:00 (TC) - 50H-142.12 Làm mới In phơi In đ…" at bounding box center [256, 124] width 513 height 248
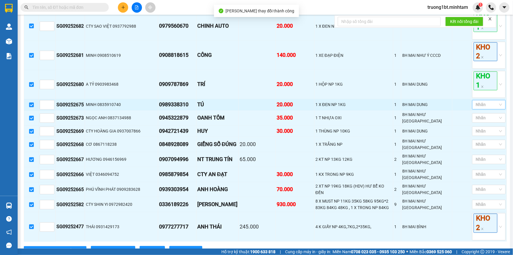
click at [496, 109] on div "Nhãn" at bounding box center [490, 104] width 34 height 9
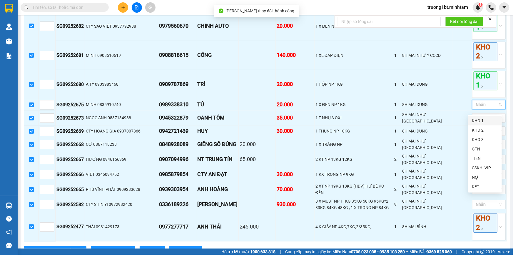
click at [493, 120] on div "KHO 1" at bounding box center [485, 120] width 26 height 6
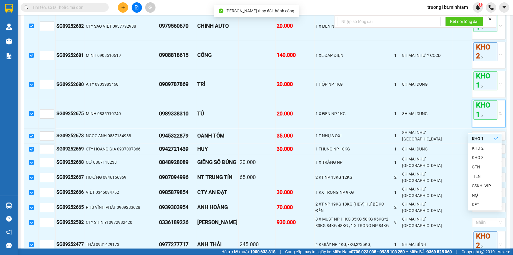
click at [505, 121] on div "[GEOGRAPHIC_DATA] - Bến Tre [DATE] 20:00 (TC) - 50H-142.12 Làm mới In phơi In đ…" at bounding box center [266, 67] width 490 height 1114
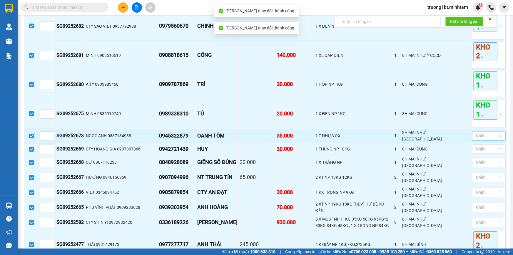
click at [493, 139] on div at bounding box center [486, 135] width 25 height 7
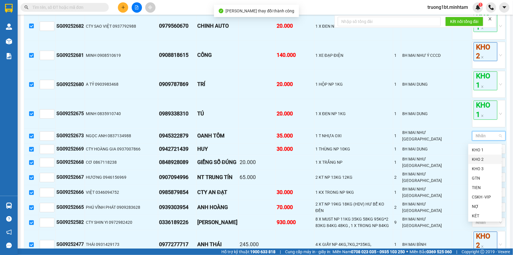
click at [491, 158] on div "KHO 2" at bounding box center [485, 159] width 26 height 6
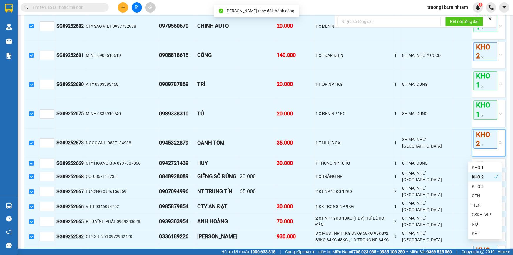
click at [504, 152] on div "[GEOGRAPHIC_DATA] - Bến Tre [DATE] 20:00 (TC) - 50H-142.12 Làm mới In phơi In đ…" at bounding box center [266, 74] width 490 height 1129
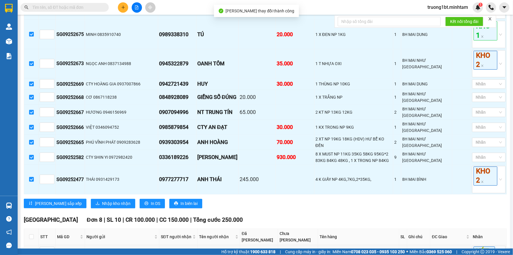
scroll to position [588, 0]
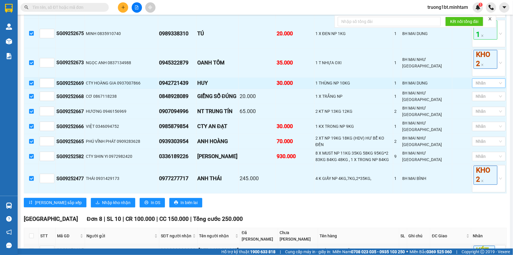
click at [487, 87] on div at bounding box center [486, 82] width 25 height 7
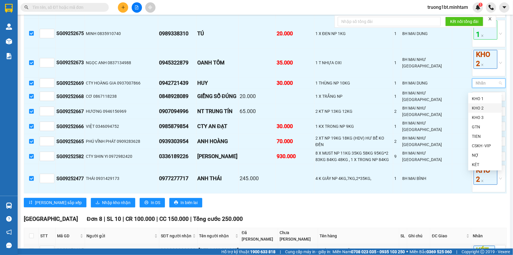
click at [485, 106] on div "KHO 2" at bounding box center [485, 108] width 26 height 6
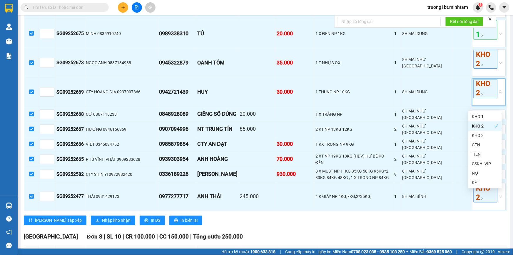
drag, startPoint x: 506, startPoint y: 105, endPoint x: 513, endPoint y: 112, distance: 9.8
click at [506, 105] on div "[GEOGRAPHIC_DATA] - Bến Tre [DATE] 20:00 (TC) - 50H-142.12 Làm mới In phơi In đ…" at bounding box center [266, 2] width 490 height 1146
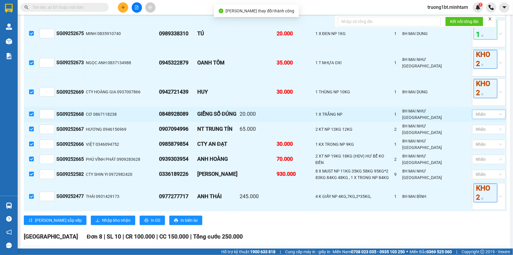
click at [483, 115] on div at bounding box center [486, 114] width 25 height 7
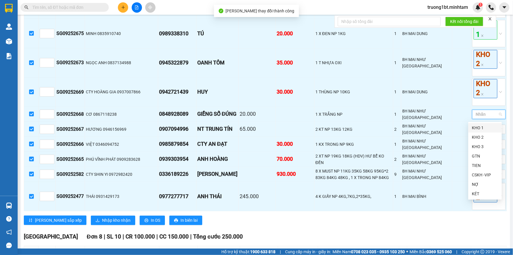
click at [483, 126] on div "KHO 1" at bounding box center [485, 127] width 26 height 6
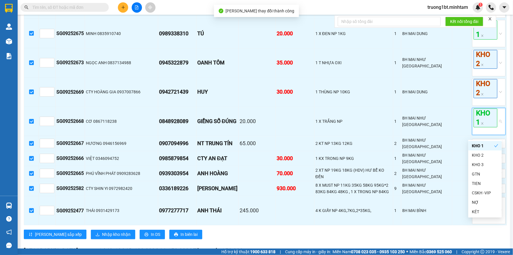
click at [505, 122] on div "[GEOGRAPHIC_DATA] - Bến Tre [DATE] 20:00 (TC) - 50H-142.12 Làm mới In phơi In đ…" at bounding box center [266, 9] width 490 height 1160
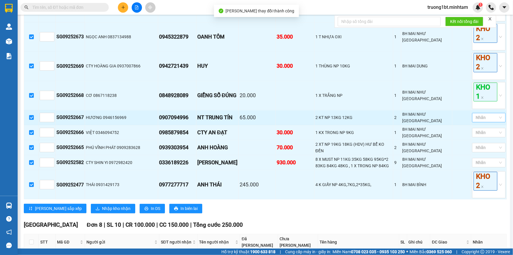
scroll to position [615, 0]
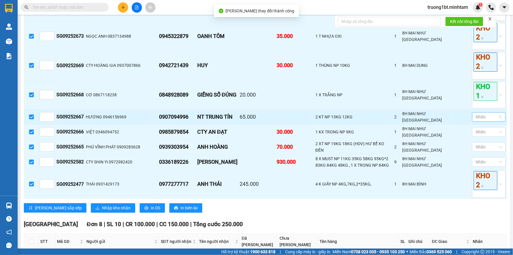
click at [489, 118] on div at bounding box center [486, 116] width 25 height 7
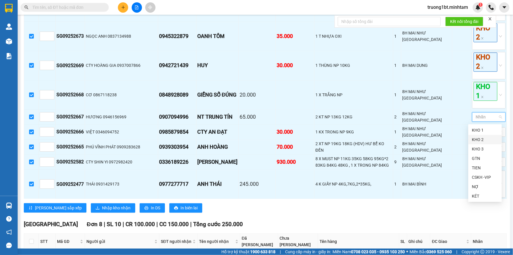
click at [483, 135] on div "KHO 2" at bounding box center [486, 139] width 34 height 9
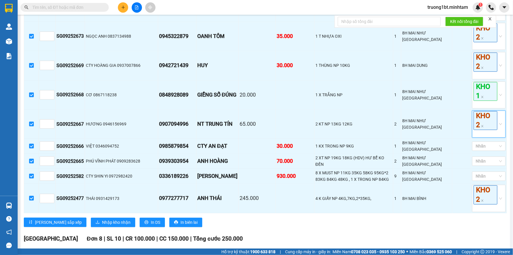
scroll to position [642, 0]
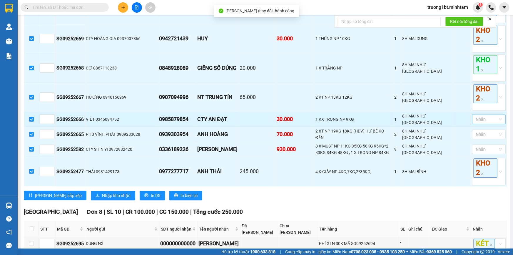
click at [489, 120] on div at bounding box center [486, 119] width 25 height 7
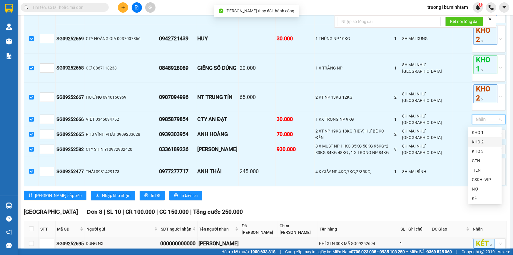
click at [485, 138] on div "KHO 2" at bounding box center [486, 141] width 34 height 9
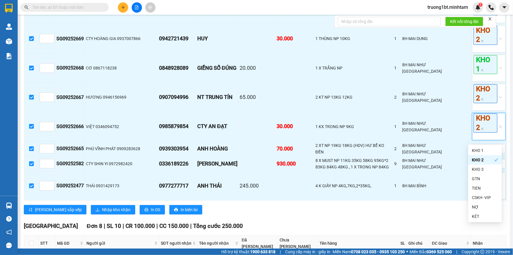
click at [506, 132] on main "[GEOGRAPHIC_DATA] - Bến Tre [DATE] 20:00 (TC) - 50H-142.12 Làm mới In phơi In đ…" at bounding box center [256, 124] width 513 height 248
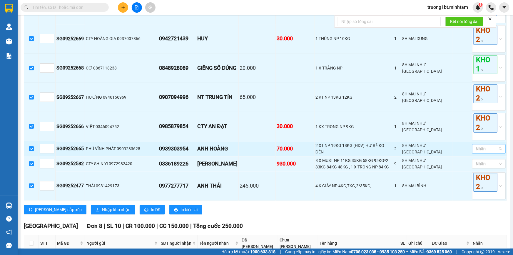
click at [481, 150] on div at bounding box center [486, 148] width 25 height 7
click at [488, 171] on div "KHO 2" at bounding box center [485, 171] width 26 height 6
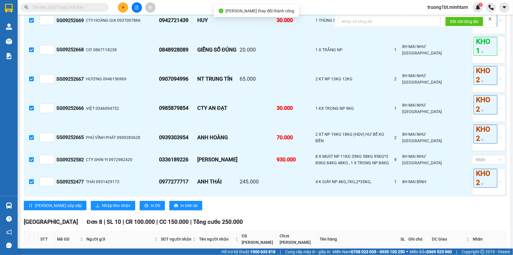
scroll to position [669, 0]
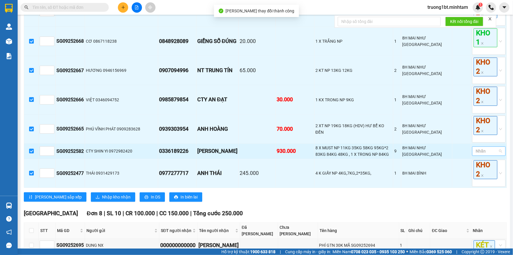
click at [488, 154] on div at bounding box center [486, 150] width 25 height 7
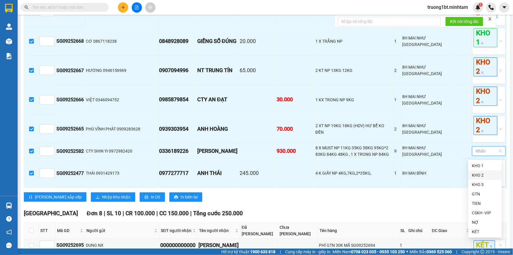
click at [482, 175] on div "KHO 2" at bounding box center [485, 175] width 26 height 6
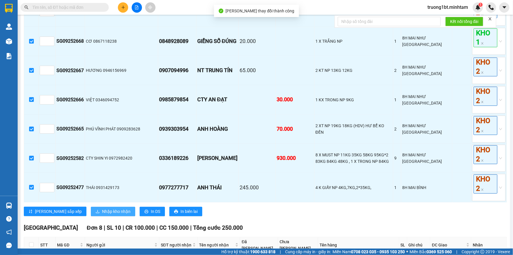
click at [94, 209] on button "Nhập kho nhận" at bounding box center [113, 211] width 44 height 9
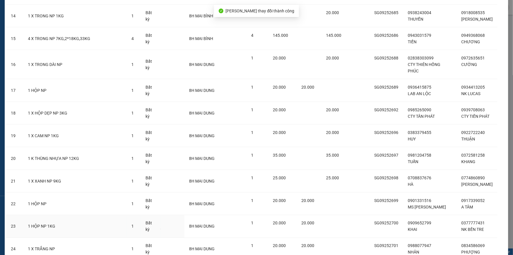
scroll to position [393, 0]
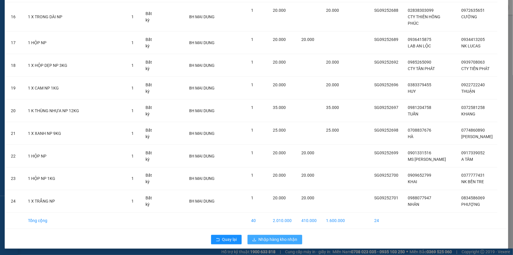
click at [279, 239] on span "Nhập hàng kho nhận" at bounding box center [278, 239] width 39 height 6
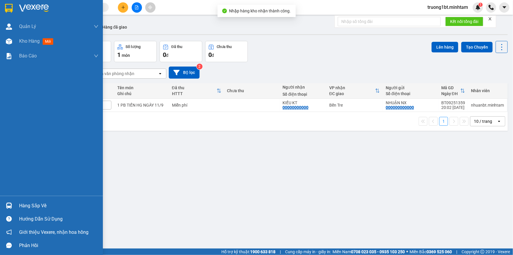
click at [13, 208] on div at bounding box center [9, 205] width 10 height 10
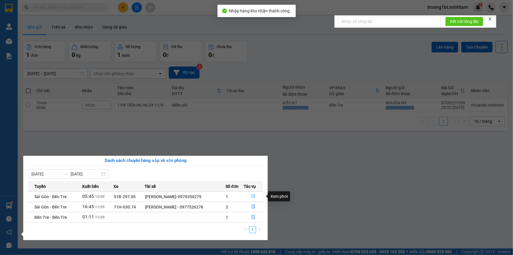
click at [255, 196] on icon "file-done" at bounding box center [254, 196] width 4 height 4
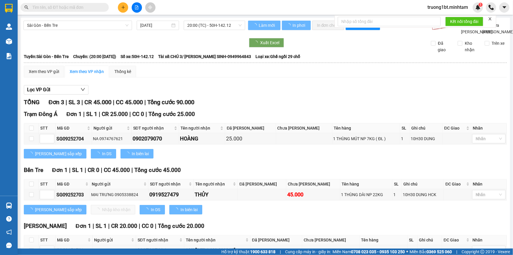
type input "[DATE]"
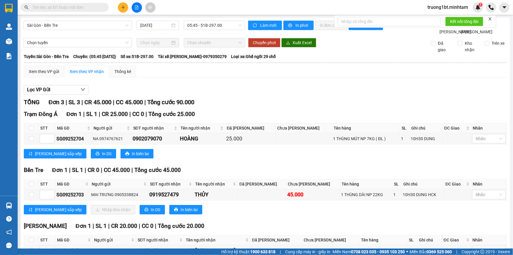
scroll to position [26, 0]
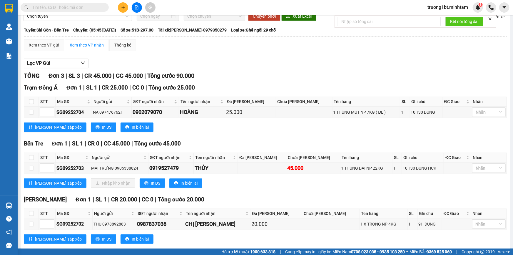
click at [77, 6] on input "text" at bounding box center [66, 7] width 69 height 6
type input "1"
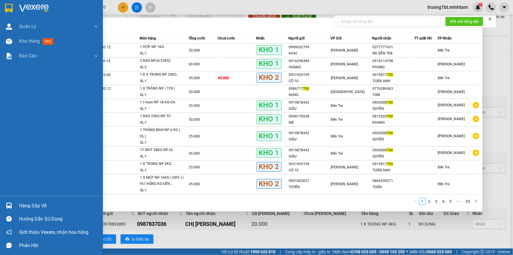
click at [18, 197] on div "Hàng sắp về Hướng dẫn sử dụng Giới thiệu Vexere, nhận hoa hồng Phản hồi" at bounding box center [51, 224] width 103 height 56
click at [18, 202] on div "Hàng sắp về" at bounding box center [51, 205] width 103 height 13
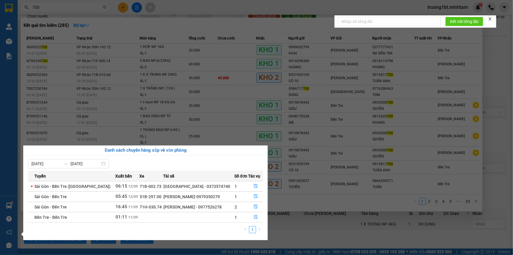
click at [117, 26] on section "Kết quả tìm kiếm ( 285 ) Bộ lọc Mã ĐH Trạng thái Món hàng Tổng cước Chưa cước N…" at bounding box center [256, 127] width 513 height 255
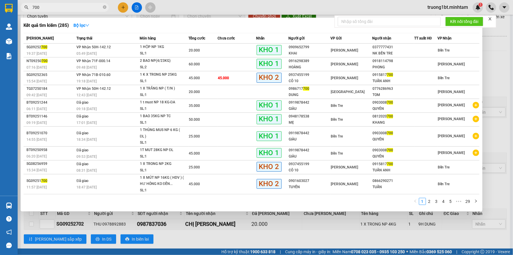
click at [47, 6] on input "700" at bounding box center [66, 7] width 69 height 6
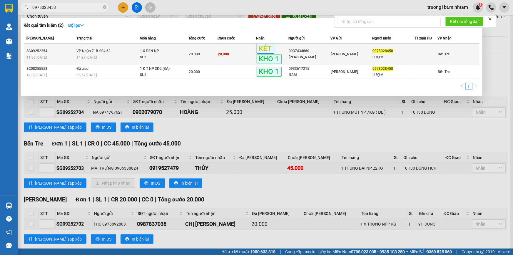
type input "0978028458"
click at [385, 57] on div "LƯỢM" at bounding box center [393, 57] width 41 height 6
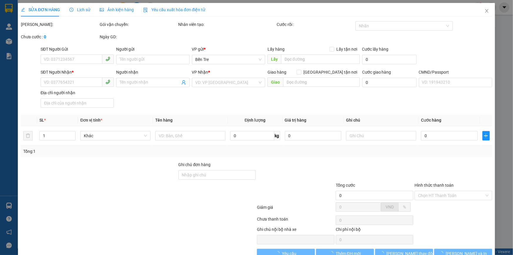
type input "0937434860"
type input "[PERSON_NAME]"
type input "0978028458"
type input "LƯỢM"
type input "ĐG"
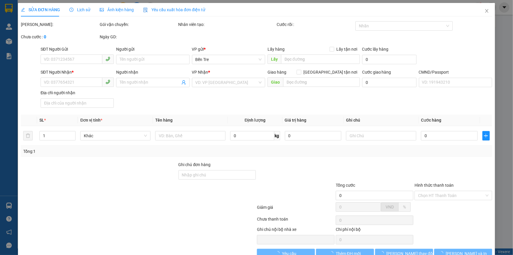
type input "20.000"
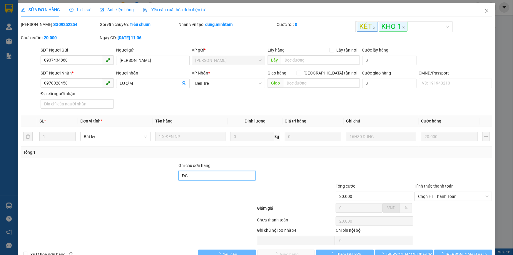
click at [203, 174] on input "ĐG" at bounding box center [218, 175] width 78 height 9
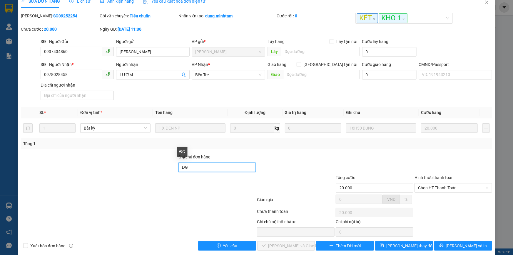
scroll to position [15, 0]
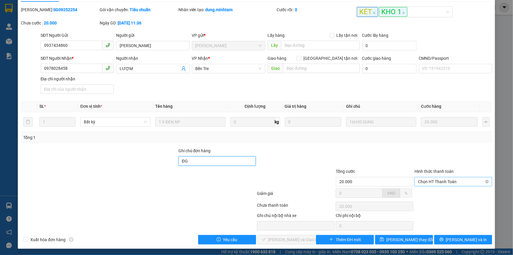
click at [441, 182] on span "Chọn HT Thanh Toán" at bounding box center [453, 181] width 71 height 9
type input "ĐG"
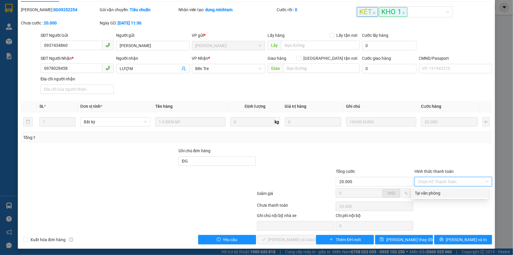
drag, startPoint x: 438, startPoint y: 195, endPoint x: 385, endPoint y: 202, distance: 53.7
click at [437, 195] on div "Tại văn phòng" at bounding box center [450, 193] width 70 height 6
type input "0"
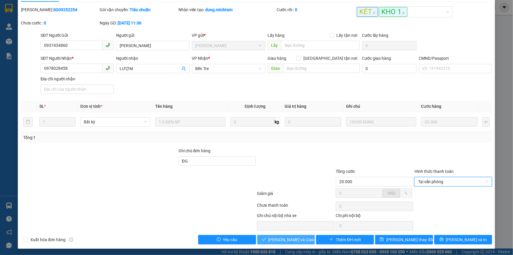
drag, startPoint x: 285, startPoint y: 240, endPoint x: 312, endPoint y: 237, distance: 27.0
click at [285, 240] on span "[PERSON_NAME] và Giao hàng" at bounding box center [297, 239] width 56 height 6
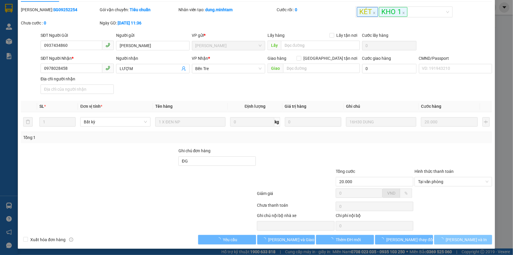
click at [454, 240] on button "[PERSON_NAME] và In" at bounding box center [464, 239] width 58 height 9
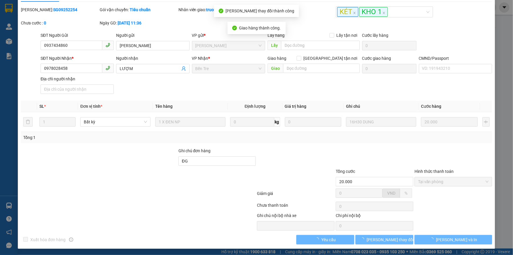
drag, startPoint x: 454, startPoint y: 240, endPoint x: 383, endPoint y: 200, distance: 80.8
click at [453, 239] on span "[PERSON_NAME] và In" at bounding box center [456, 239] width 41 height 6
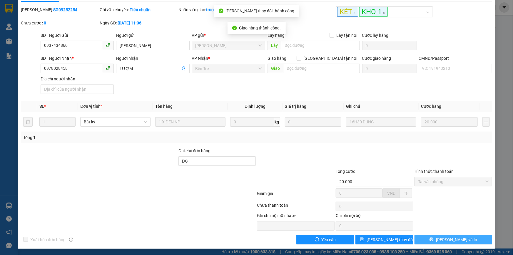
click at [462, 241] on span "[PERSON_NAME] và In" at bounding box center [456, 239] width 41 height 6
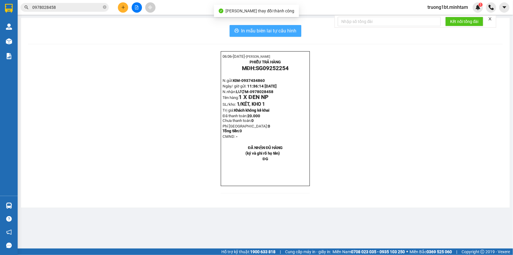
click at [291, 29] on span "In mẫu biên lai tự cấu hình" at bounding box center [269, 30] width 55 height 7
